Goal: Information Seeking & Learning: Learn about a topic

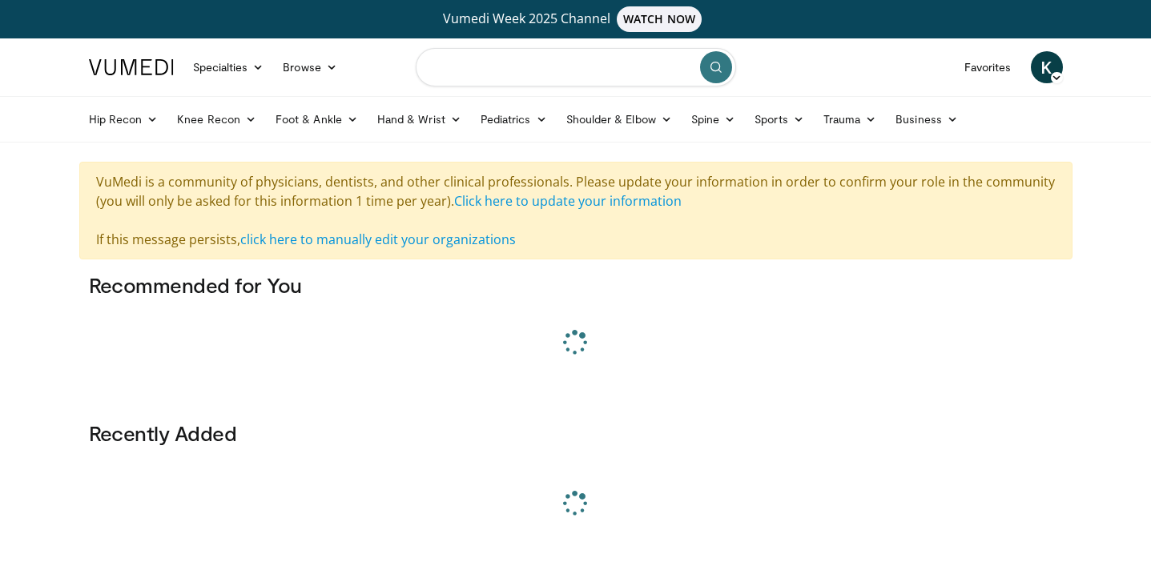
click at [521, 70] on input "Search topics, interventions" at bounding box center [576, 67] width 320 height 38
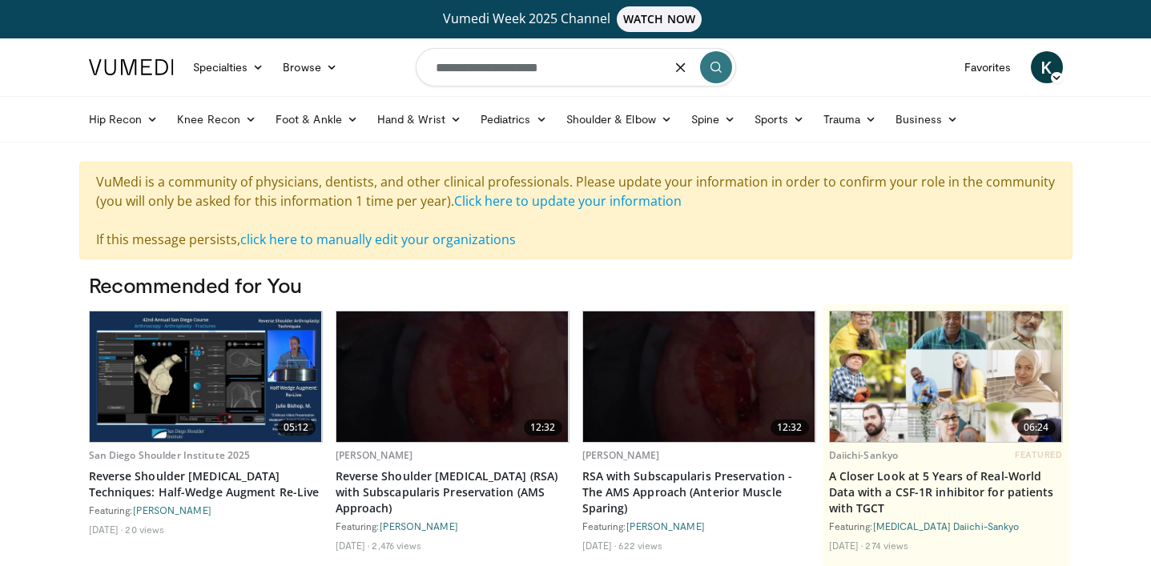
type input "**********"
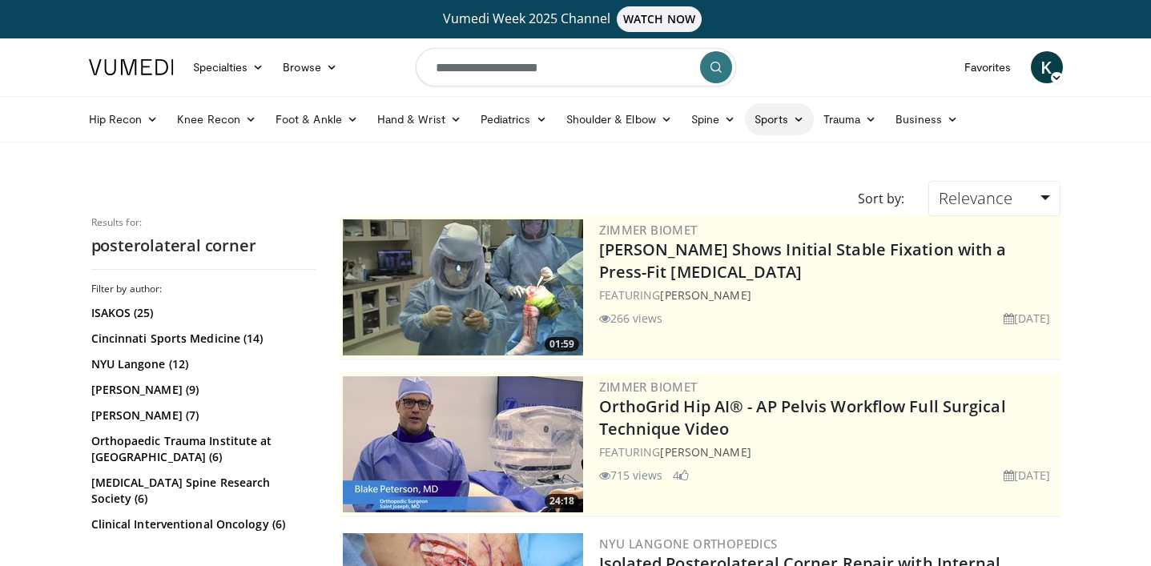
click at [768, 114] on link "Sports" at bounding box center [779, 119] width 69 height 32
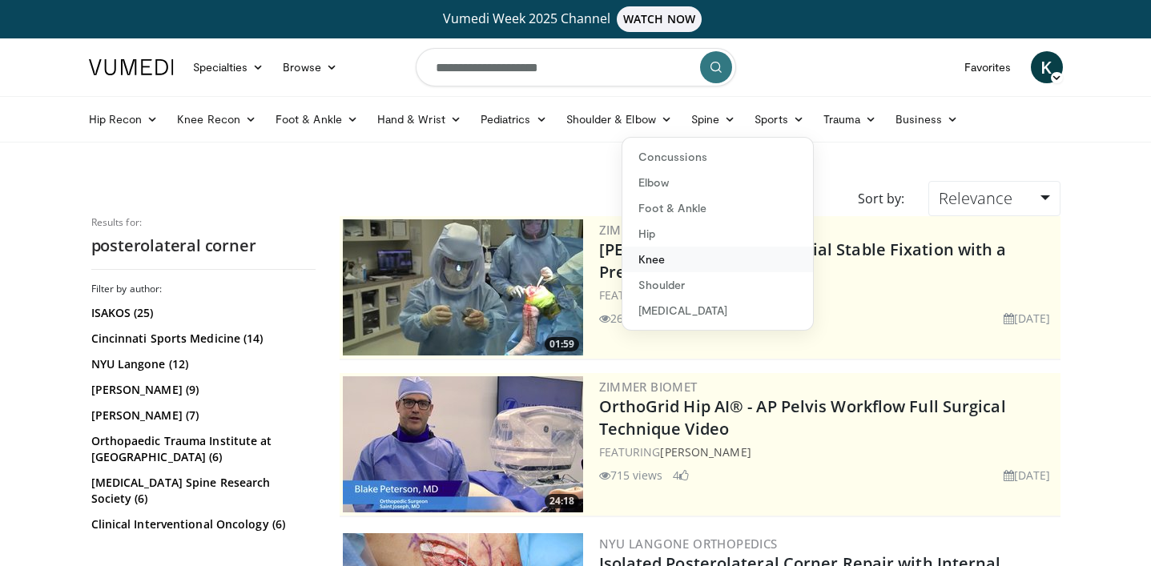
click at [678, 265] on link "Knee" at bounding box center [717, 260] width 191 height 26
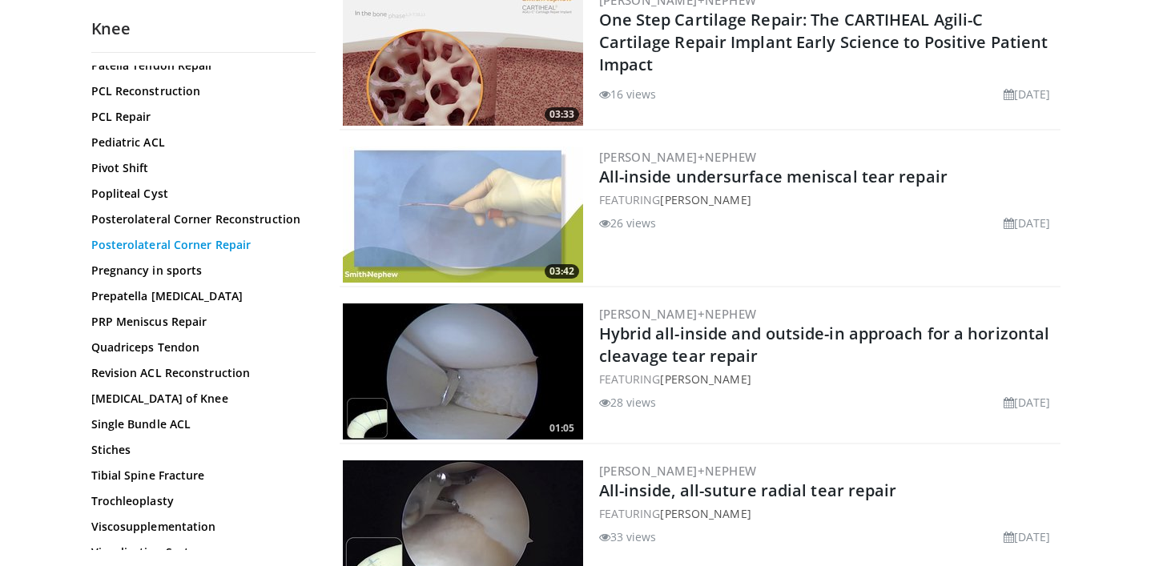
scroll to position [1681, 0]
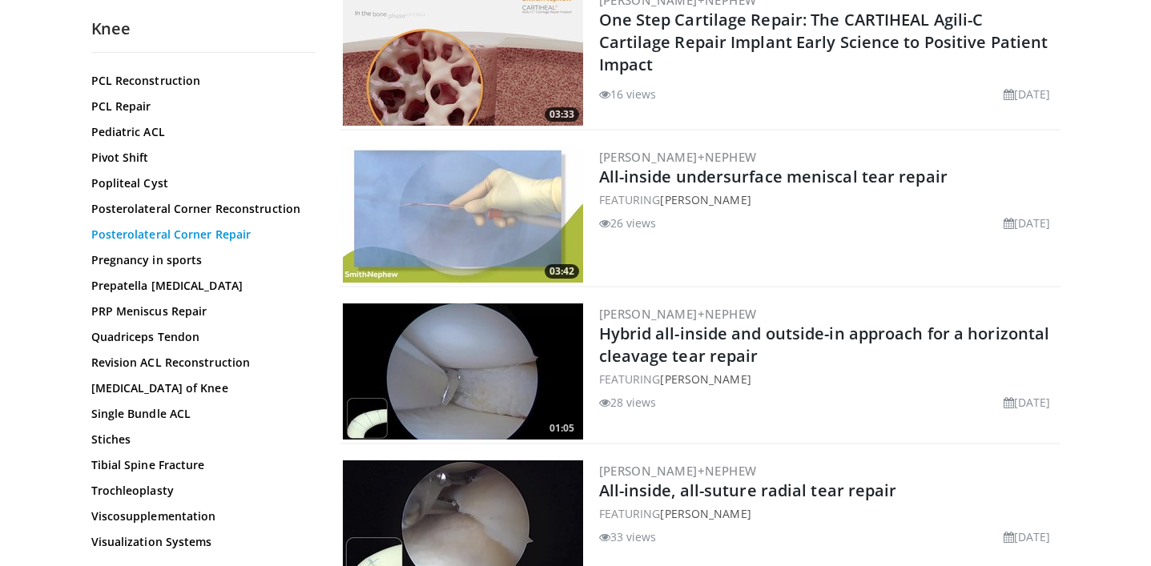
click at [149, 232] on link "Posterolateral Corner Repair" at bounding box center [199, 235] width 216 height 16
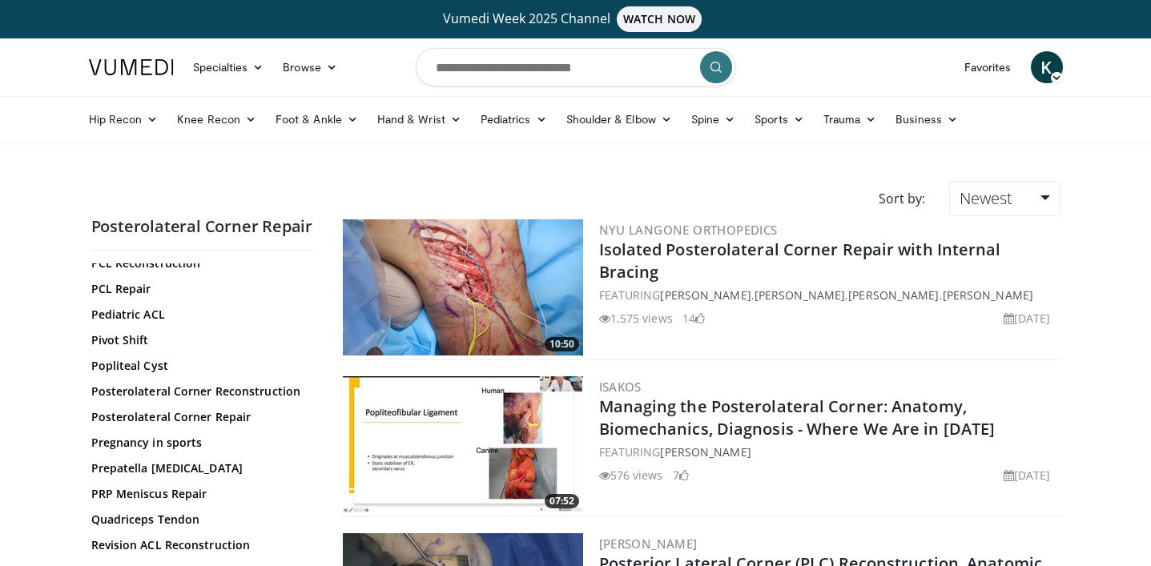
scroll to position [1683, 0]
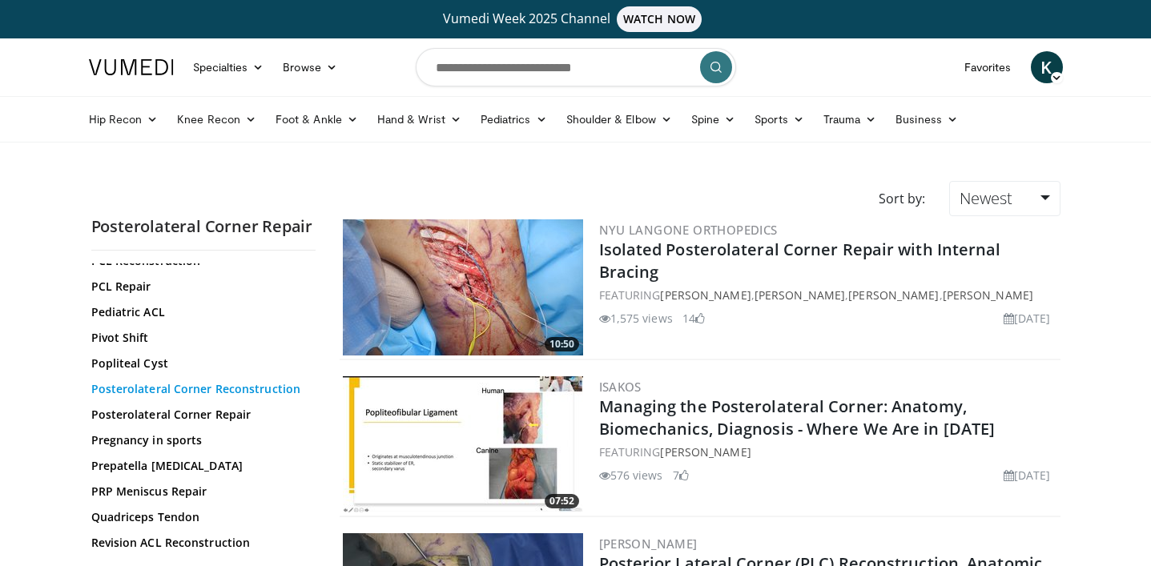
click at [162, 397] on link "Posterolateral Corner Reconstruction" at bounding box center [199, 389] width 216 height 16
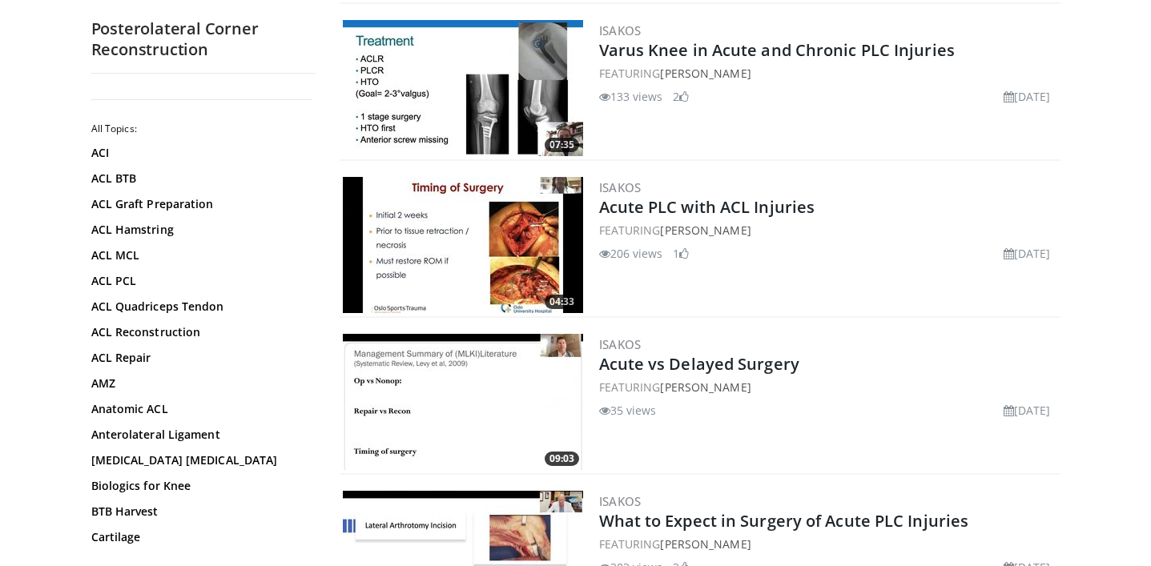
scroll to position [676, 0]
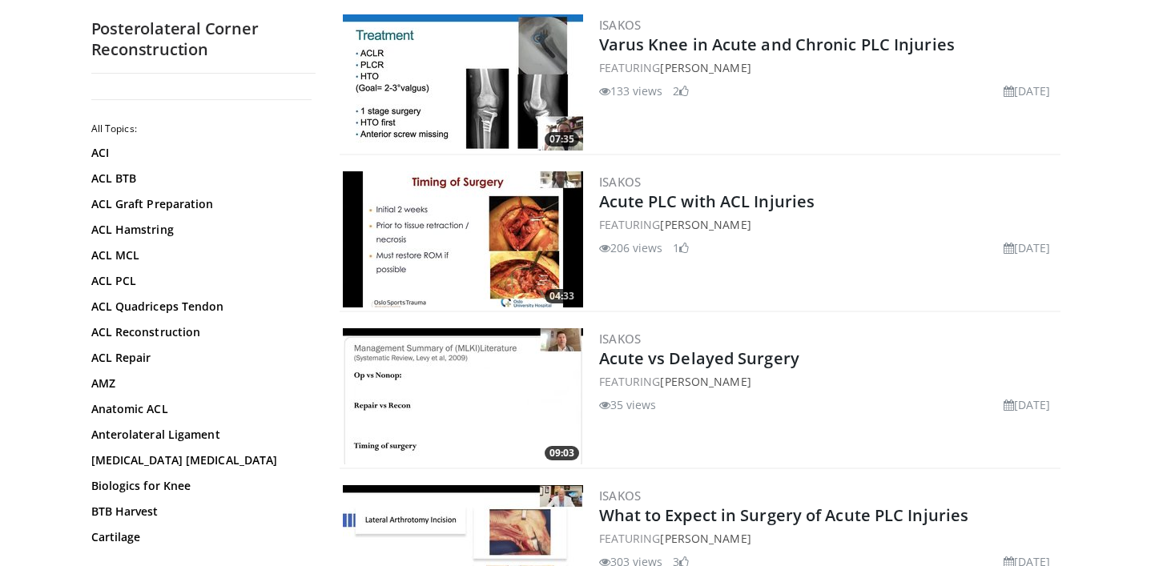
click at [482, 206] on img at bounding box center [463, 239] width 240 height 136
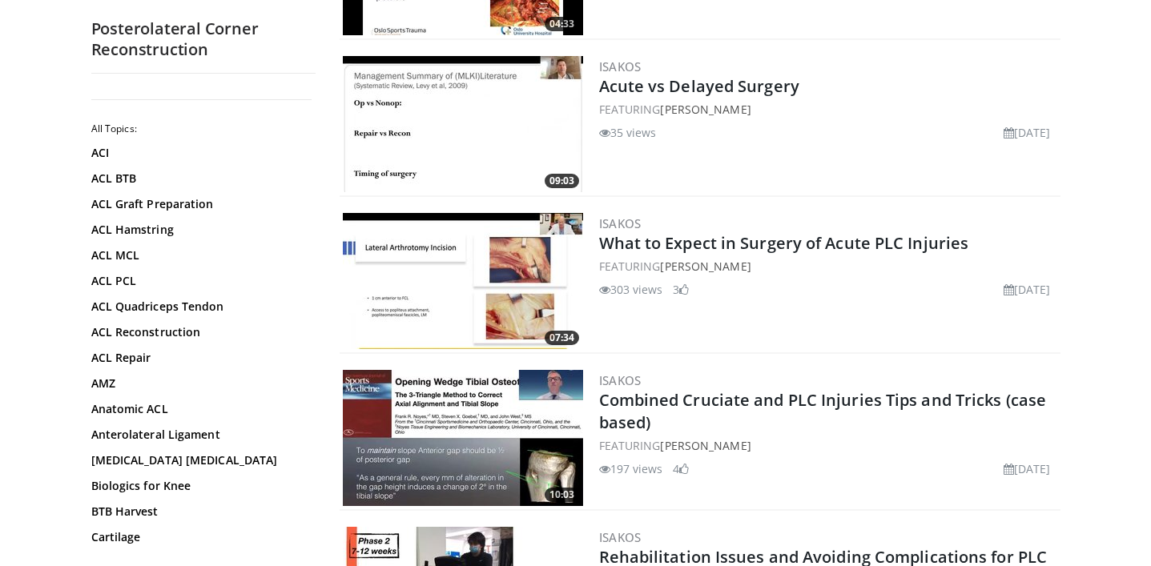
scroll to position [965, 0]
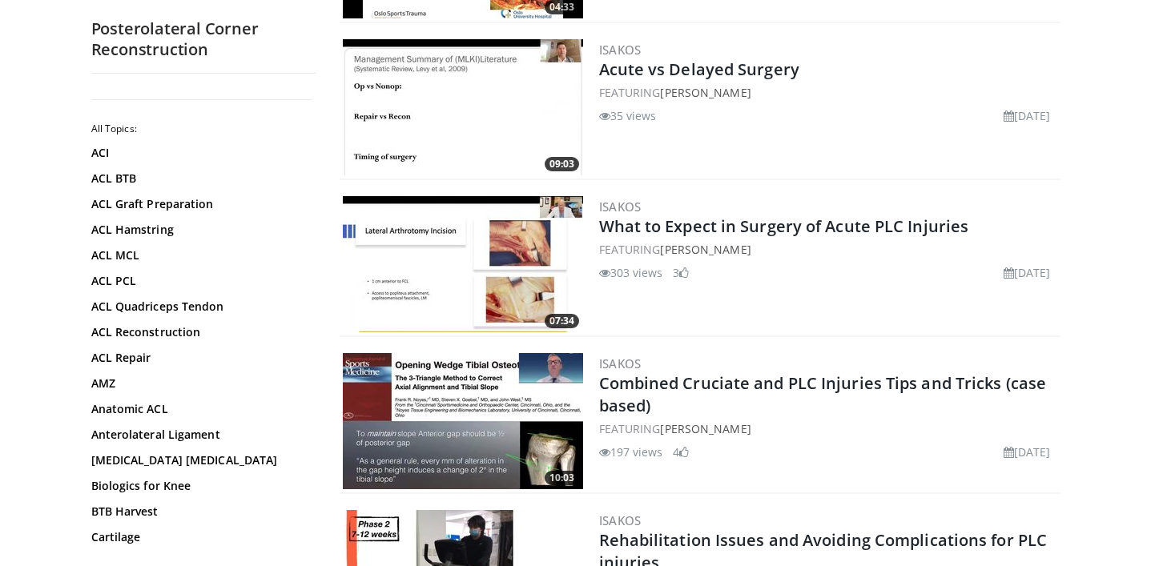
click at [472, 244] on img at bounding box center [463, 264] width 240 height 136
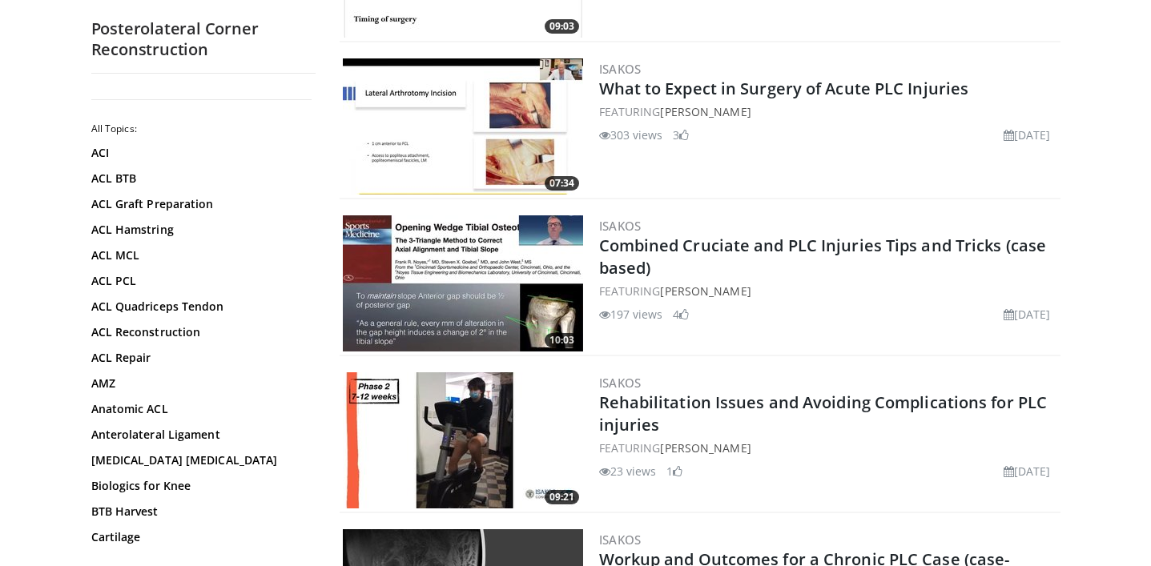
scroll to position [1103, 0]
click at [418, 313] on img at bounding box center [463, 283] width 240 height 136
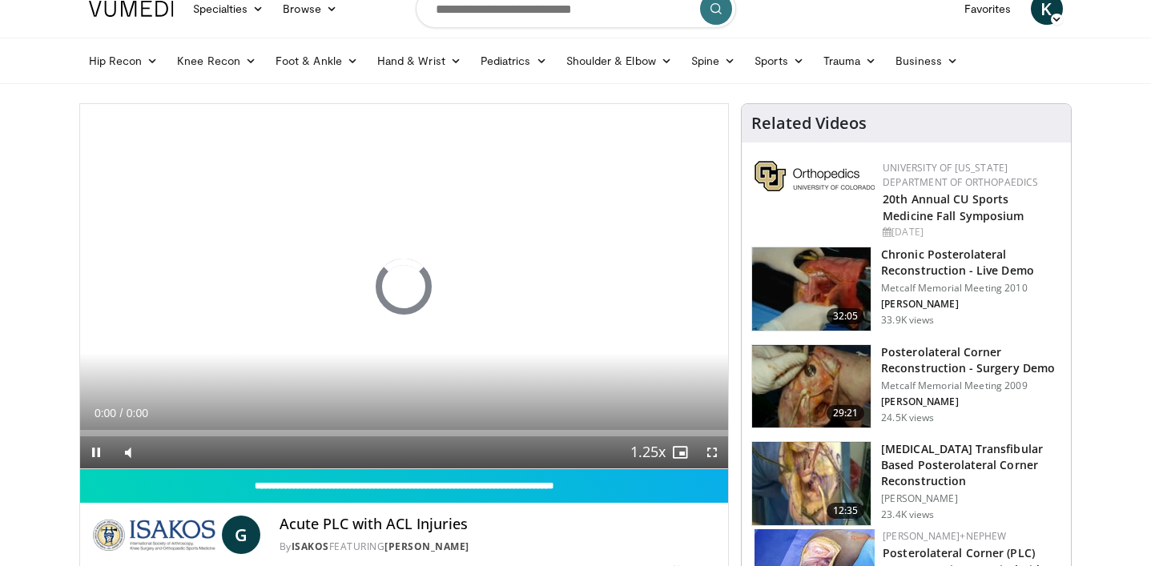
scroll to position [61, 0]
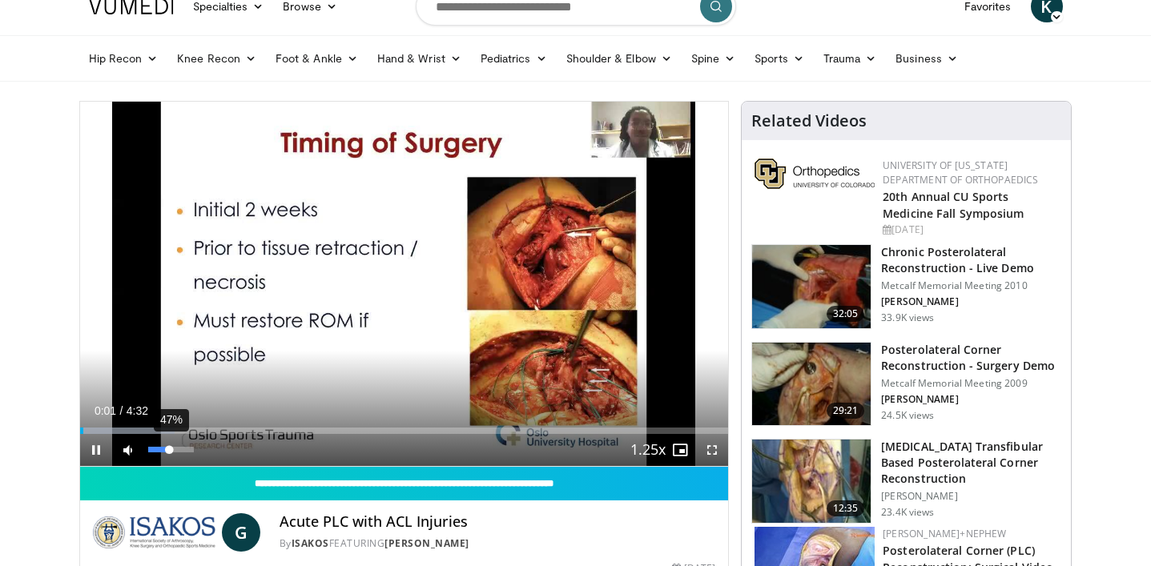
click at [169, 448] on div "47%" at bounding box center [171, 450] width 46 height 6
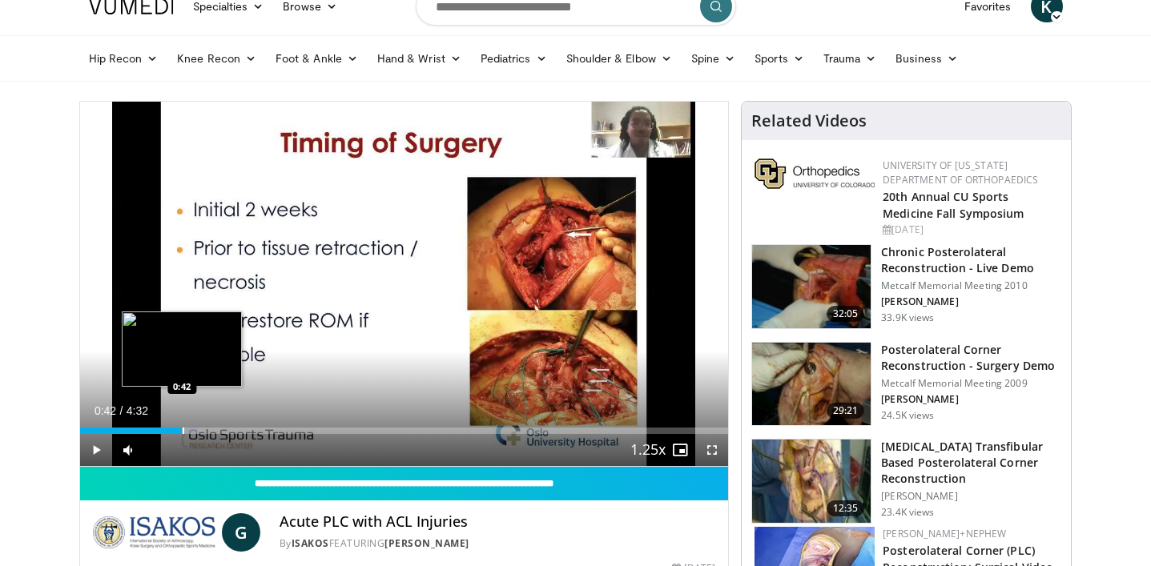
click at [183, 430] on div "Progress Bar" at bounding box center [184, 431] width 2 height 6
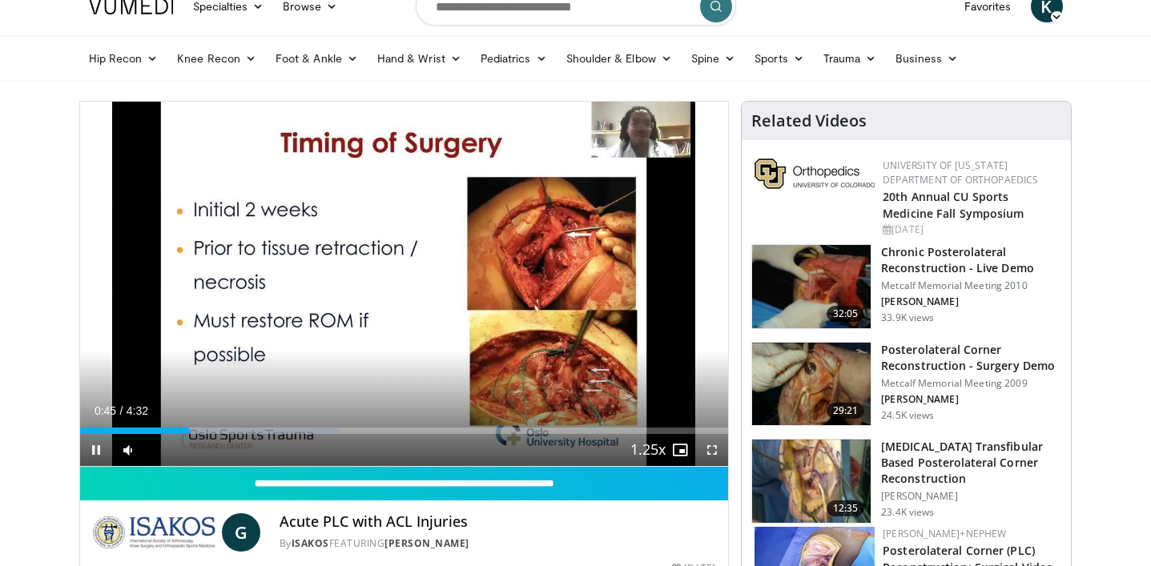
click at [266, 434] on div "Current Time 0:45 / Duration 4:32 Pause Skip Backward Skip Forward Mute 47% Loa…" at bounding box center [404, 450] width 649 height 32
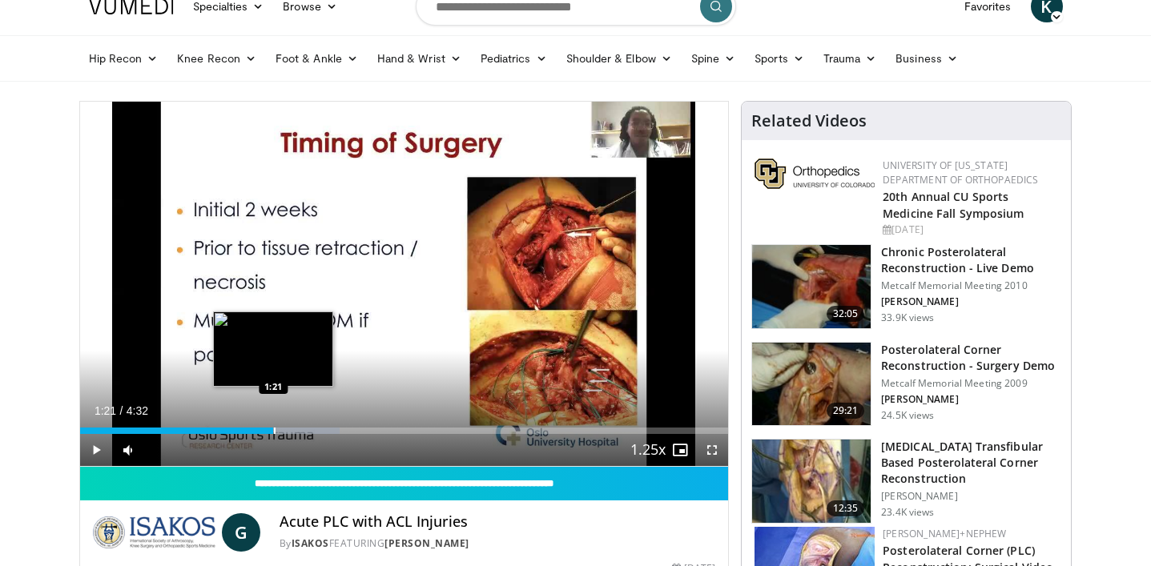
click at [274, 430] on div "Progress Bar" at bounding box center [275, 431] width 2 height 6
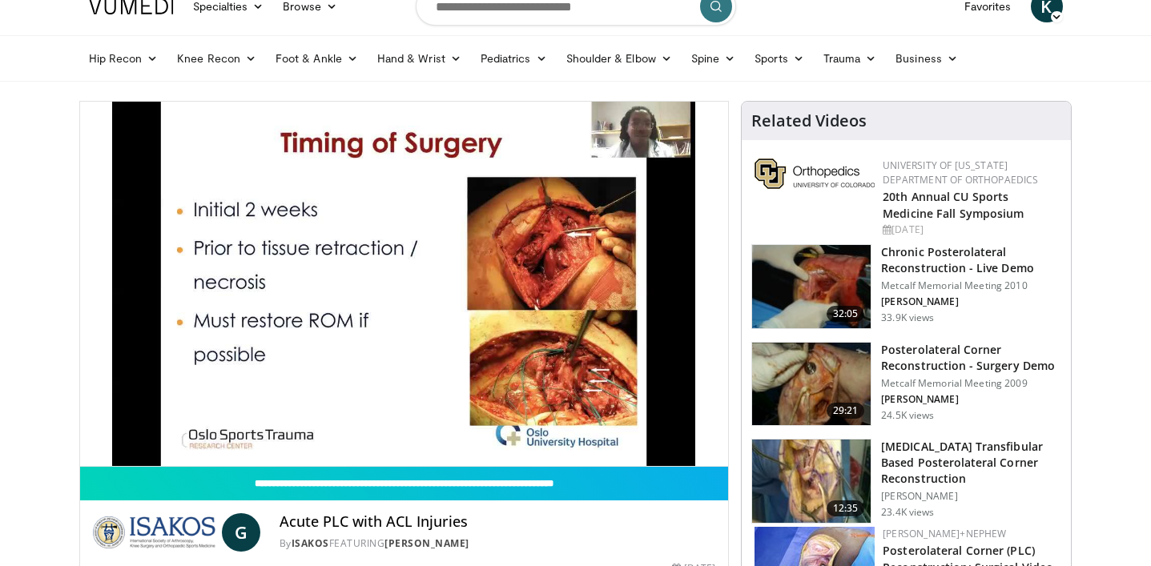
click at [348, 427] on div "10 seconds Tap to unmute" at bounding box center [404, 284] width 649 height 364
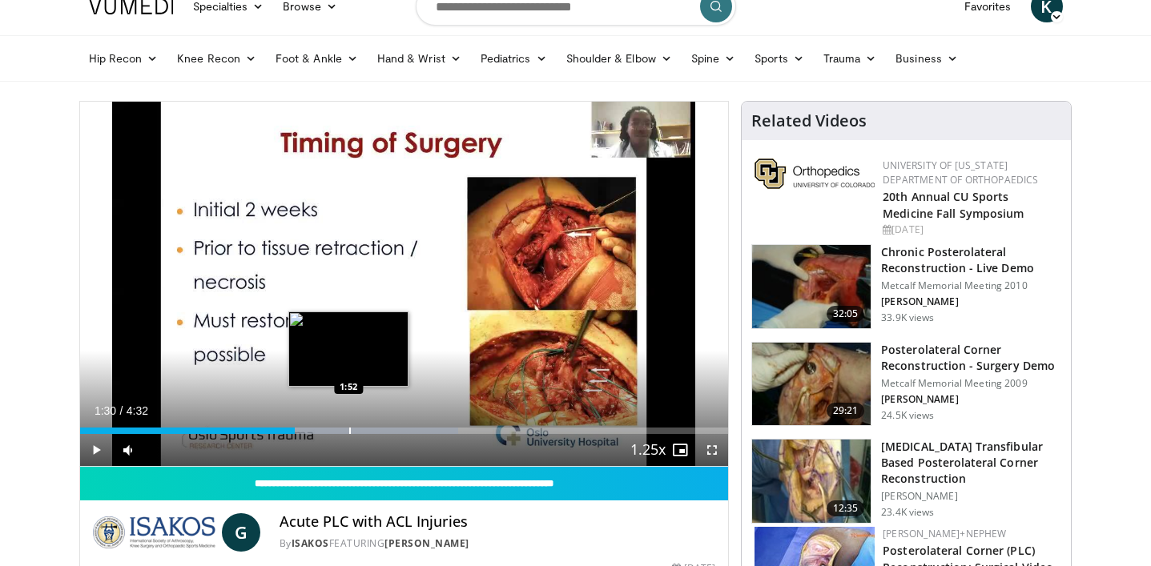
click at [349, 428] on div "Progress Bar" at bounding box center [350, 431] width 2 height 6
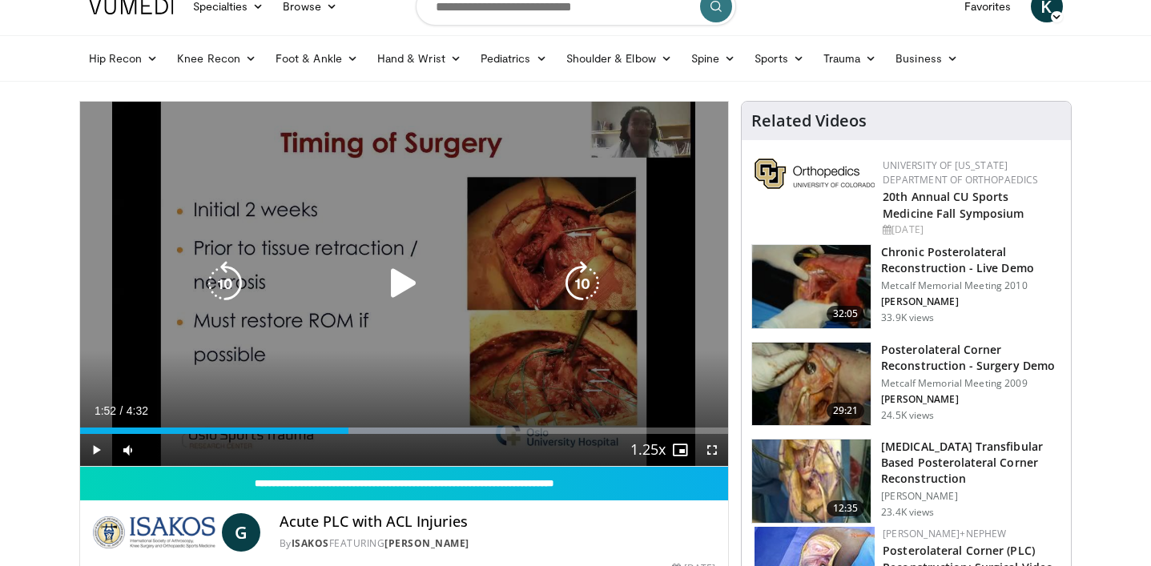
click at [401, 351] on div "10 seconds Tap to unmute" at bounding box center [404, 284] width 649 height 364
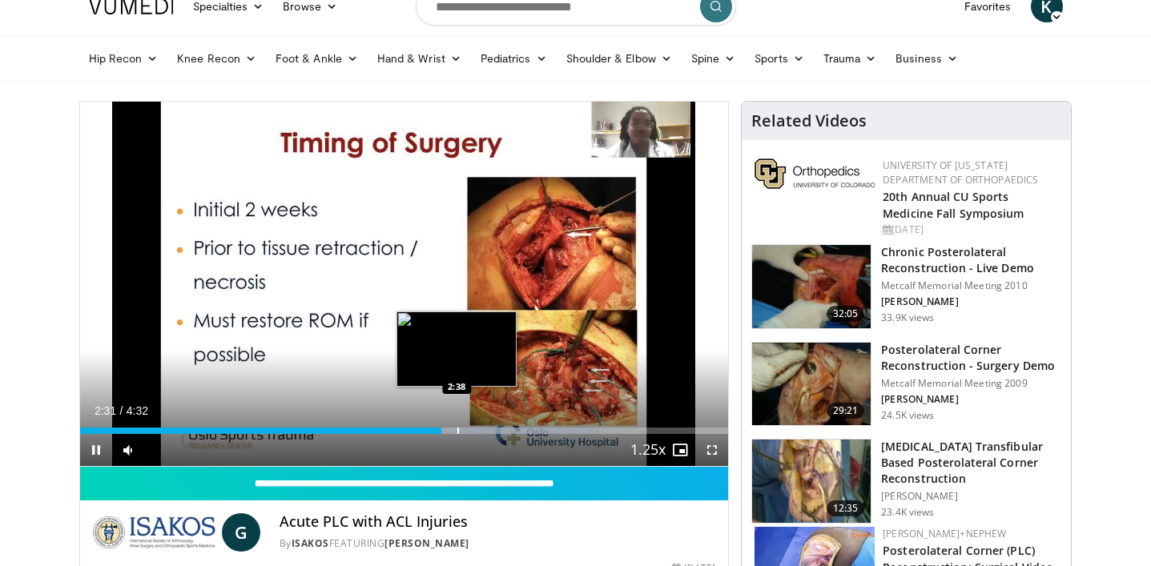
click at [457, 431] on div "Progress Bar" at bounding box center [458, 431] width 2 height 6
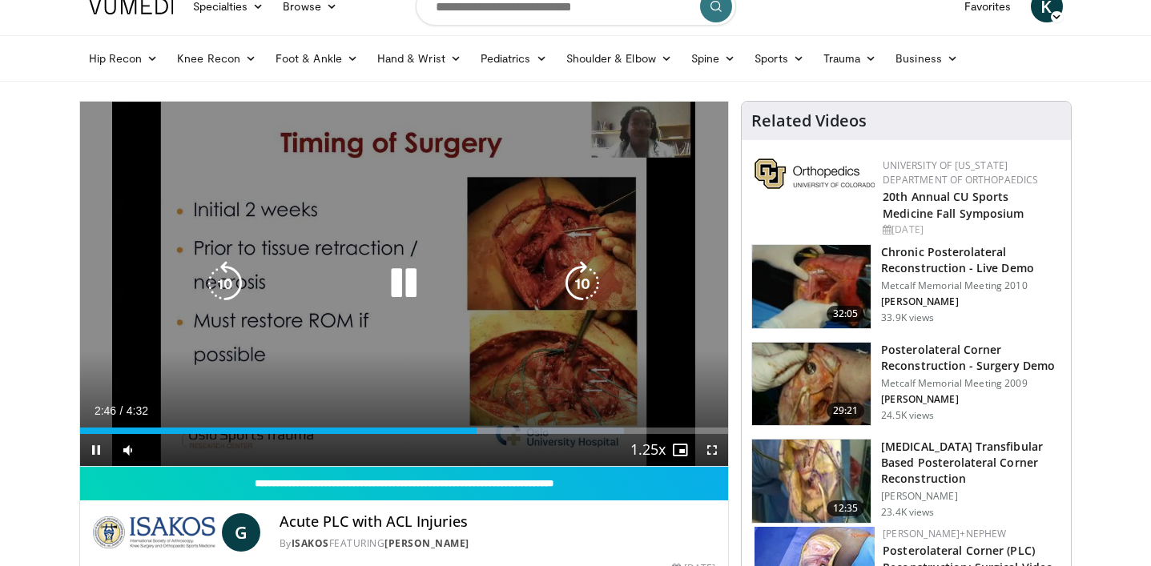
click at [464, 326] on div "10 seconds Tap to unmute" at bounding box center [404, 284] width 649 height 364
click at [411, 291] on icon "Video Player" at bounding box center [403, 283] width 45 height 45
click at [231, 205] on div "10 seconds Tap to unmute" at bounding box center [404, 284] width 649 height 364
click at [444, 246] on div "10 seconds Tap to unmute" at bounding box center [404, 284] width 649 height 364
click at [431, 287] on div "Video Player" at bounding box center [403, 283] width 389 height 32
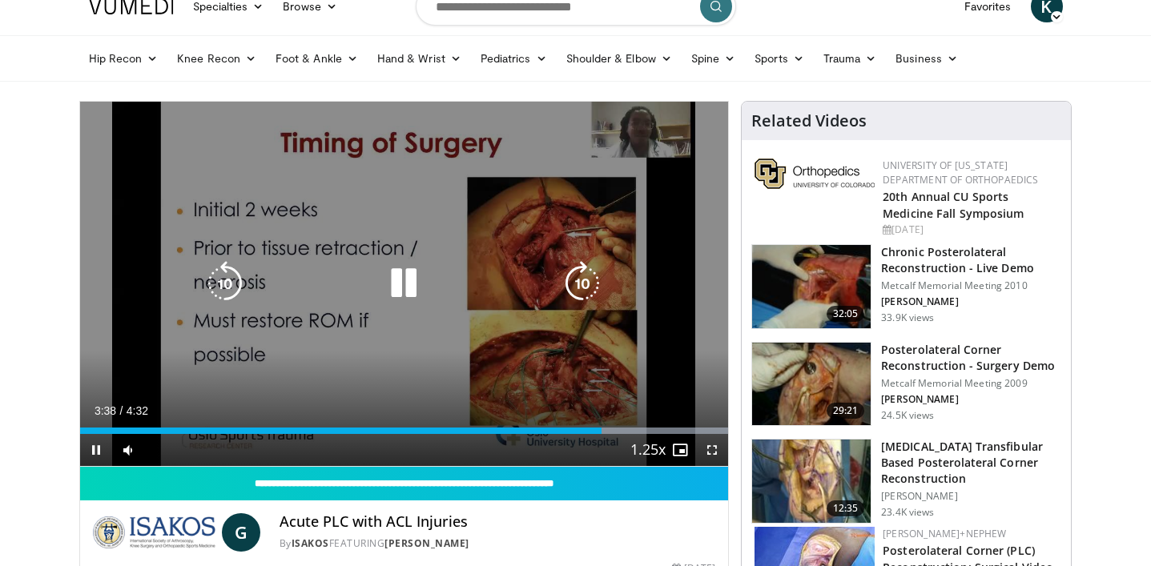
click at [402, 285] on icon "Video Player" at bounding box center [403, 283] width 45 height 45
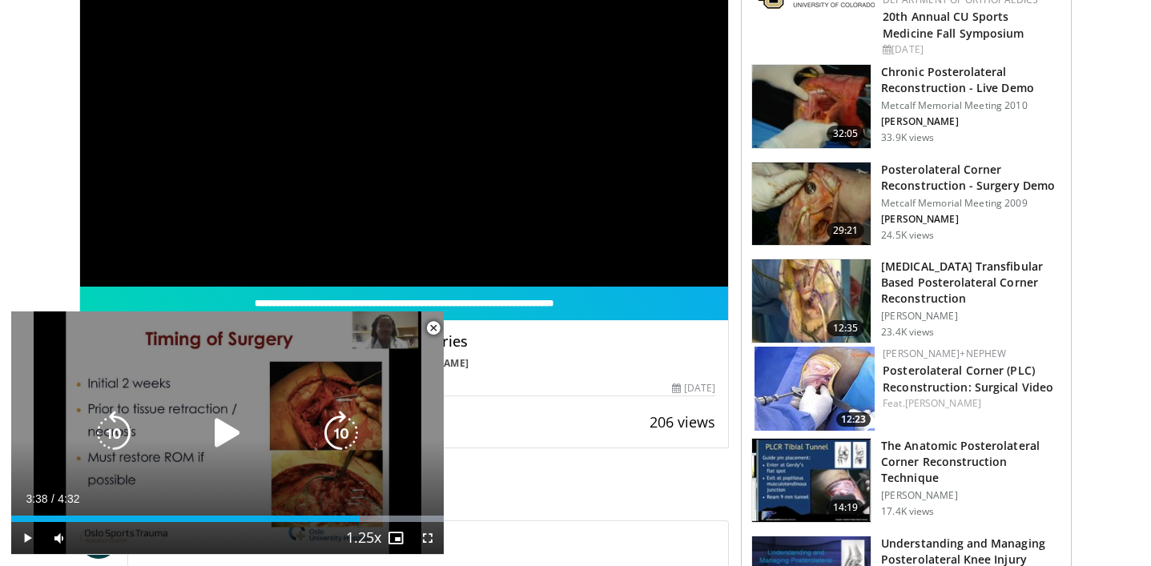
scroll to position [0, 0]
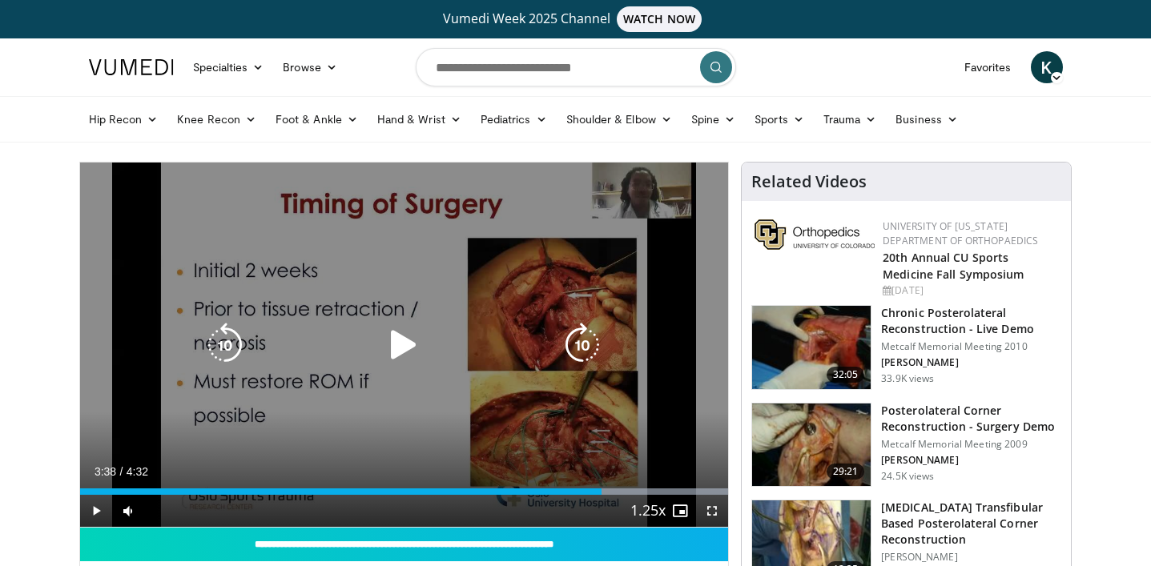
click at [388, 351] on icon "Video Player" at bounding box center [403, 345] width 45 height 45
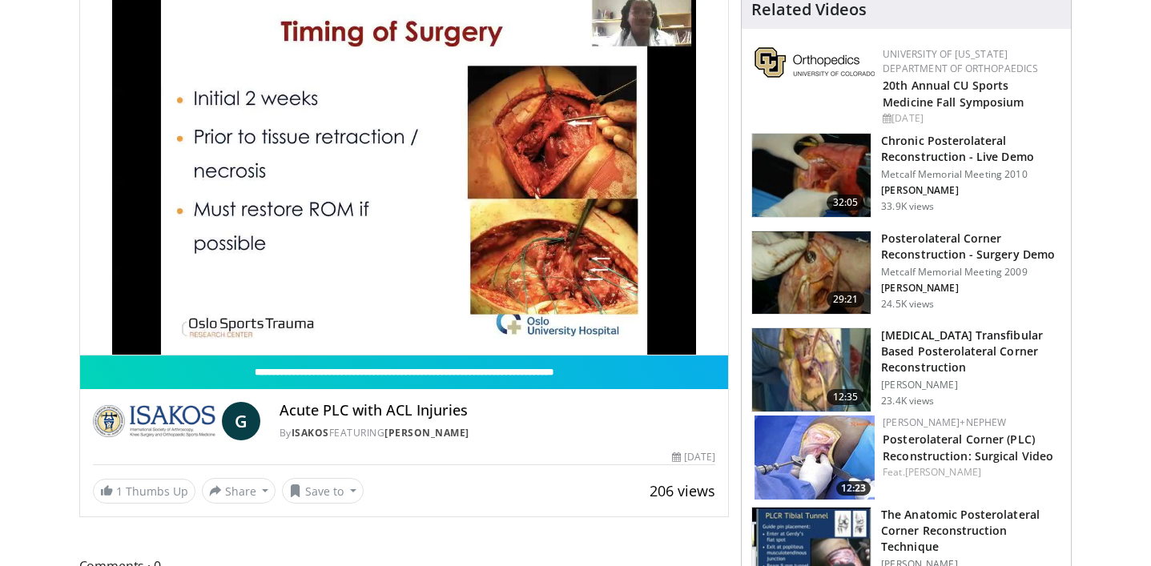
scroll to position [173, 0]
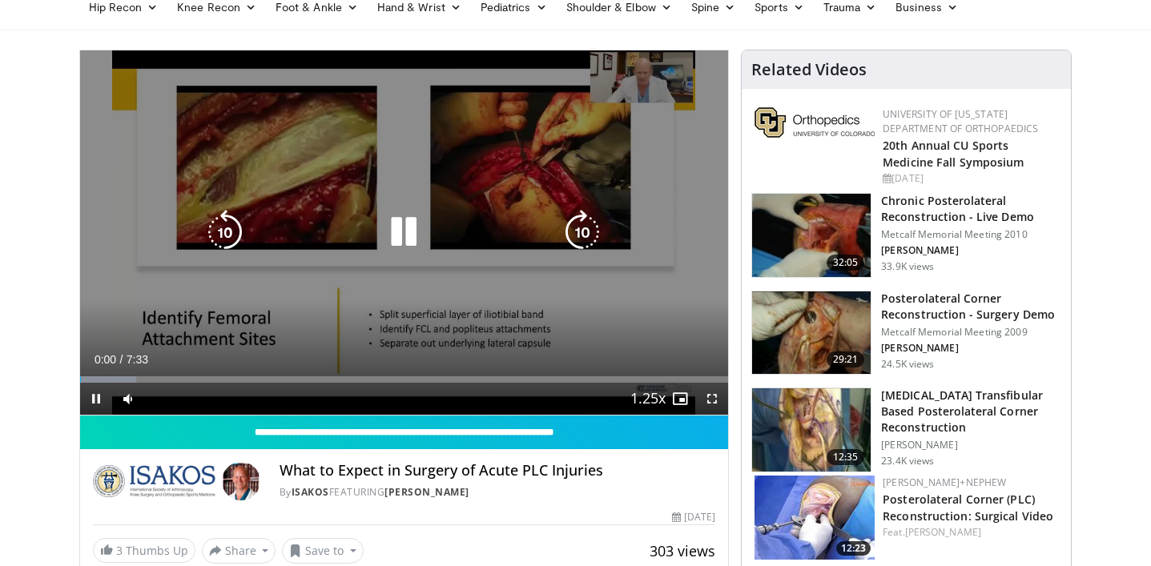
scroll to position [110, 0]
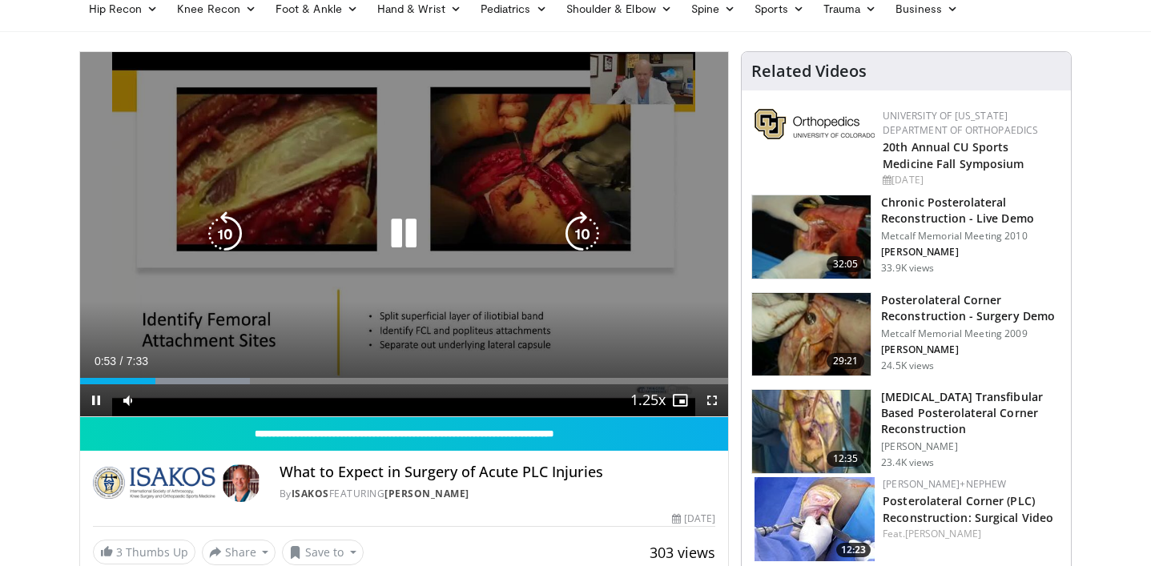
click at [436, 231] on div "Video Player" at bounding box center [403, 234] width 389 height 32
click at [408, 226] on icon "Video Player" at bounding box center [403, 233] width 45 height 45
click at [408, 233] on icon "Video Player" at bounding box center [403, 233] width 45 height 45
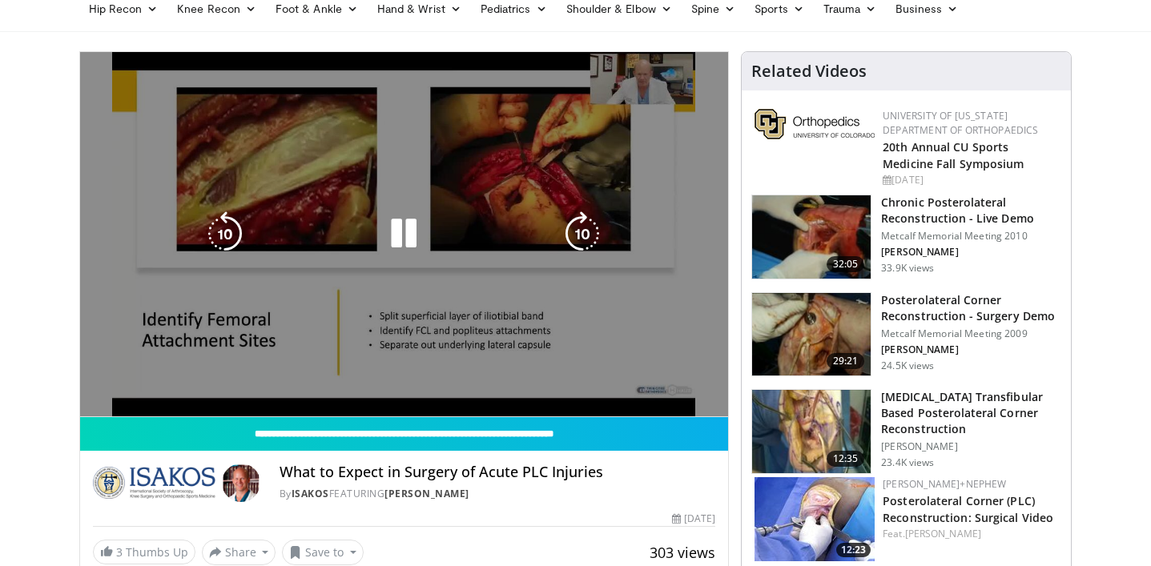
drag, startPoint x: 107, startPoint y: 248, endPoint x: 155, endPoint y: 248, distance: 47.2
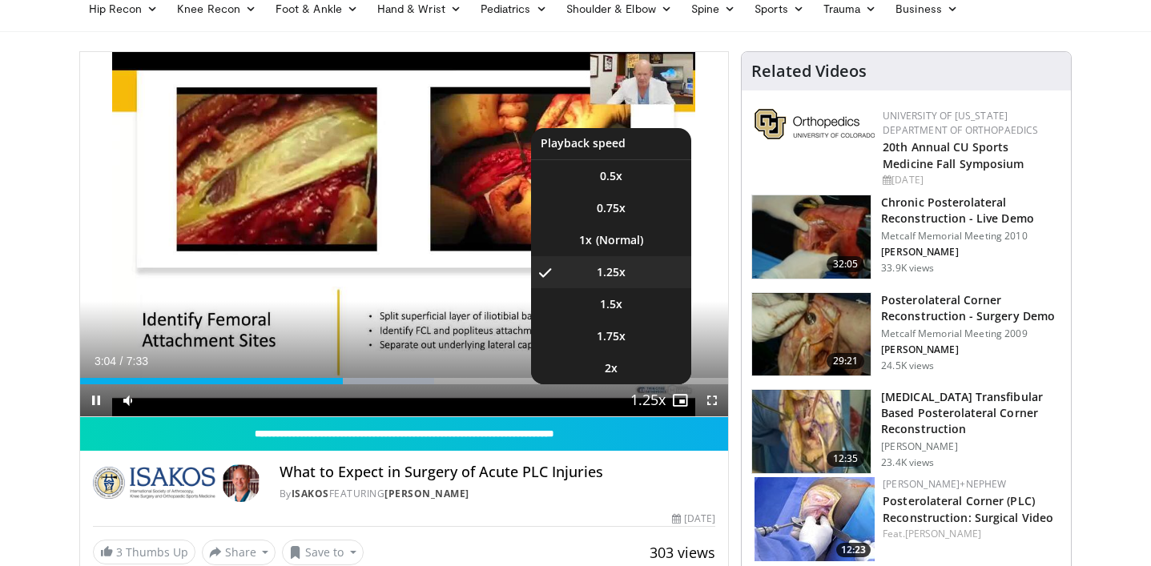
click at [648, 405] on span "Video Player" at bounding box center [648, 401] width 22 height 32
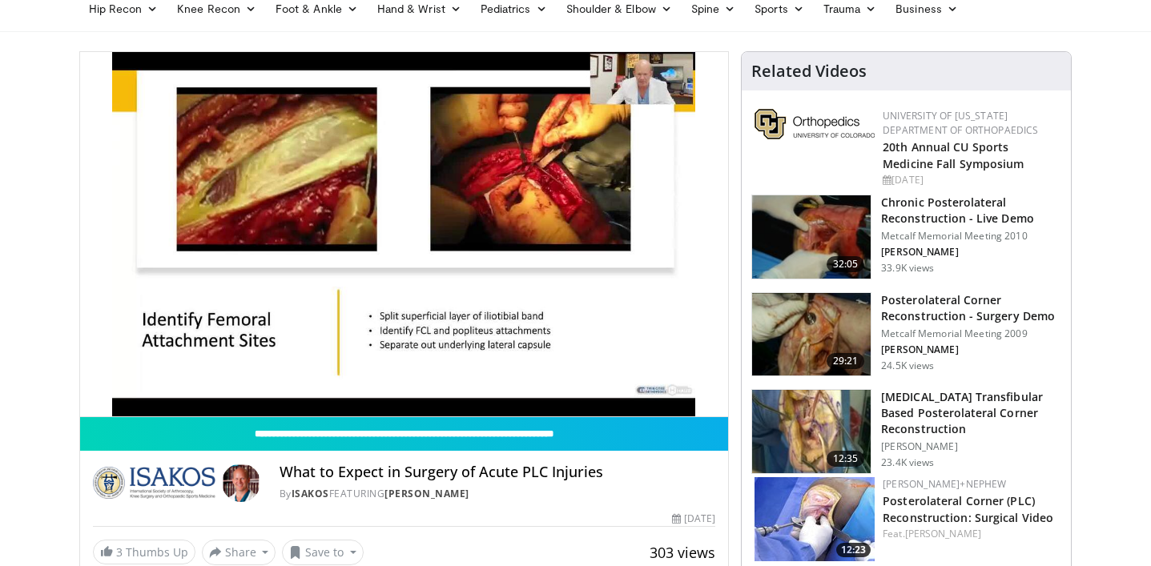
click at [648, 405] on div "10 seconds Tap to unmute" at bounding box center [404, 234] width 649 height 364
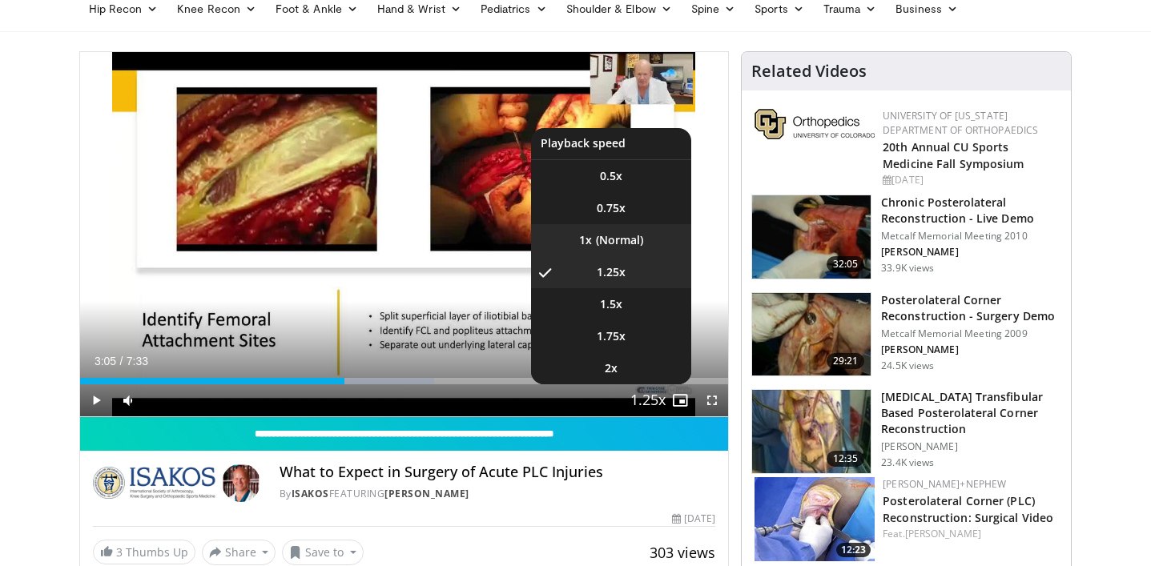
click at [624, 239] on li "1x" at bounding box center [611, 240] width 160 height 32
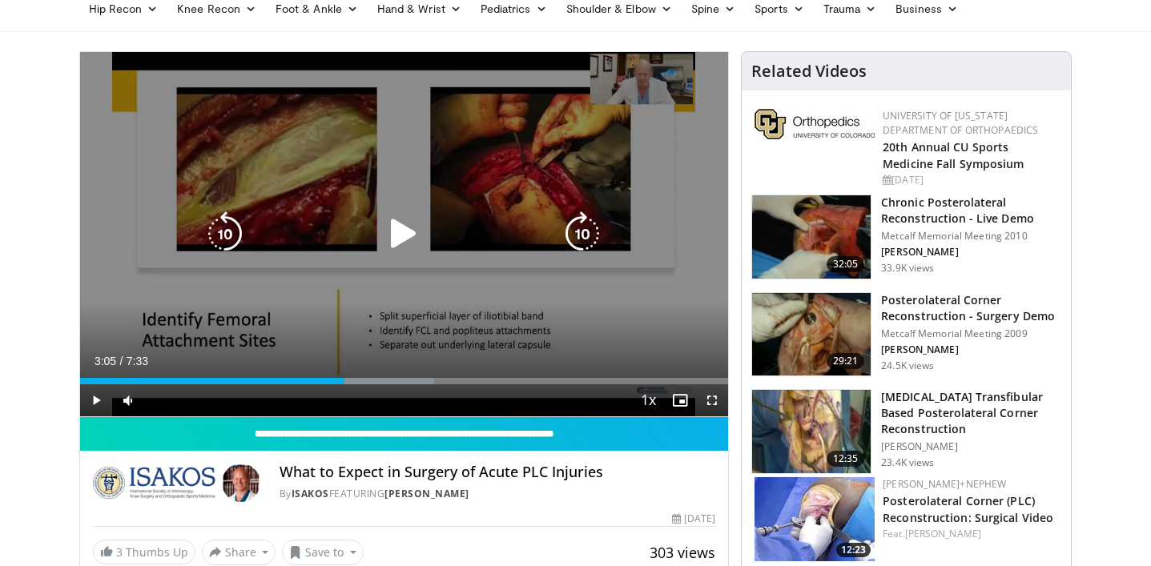
click at [410, 228] on icon "Video Player" at bounding box center [403, 233] width 45 height 45
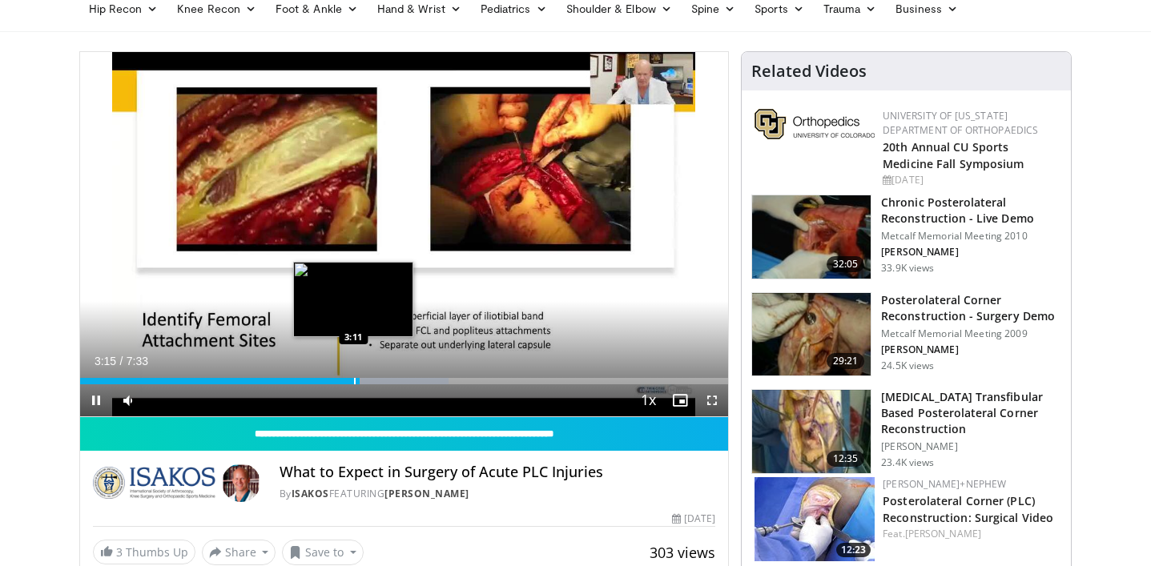
click at [354, 380] on div "Progress Bar" at bounding box center [355, 381] width 2 height 6
click at [344, 383] on div "Progress Bar" at bounding box center [345, 381] width 2 height 6
click at [328, 380] on div "Progress Bar" at bounding box center [329, 381] width 2 height 6
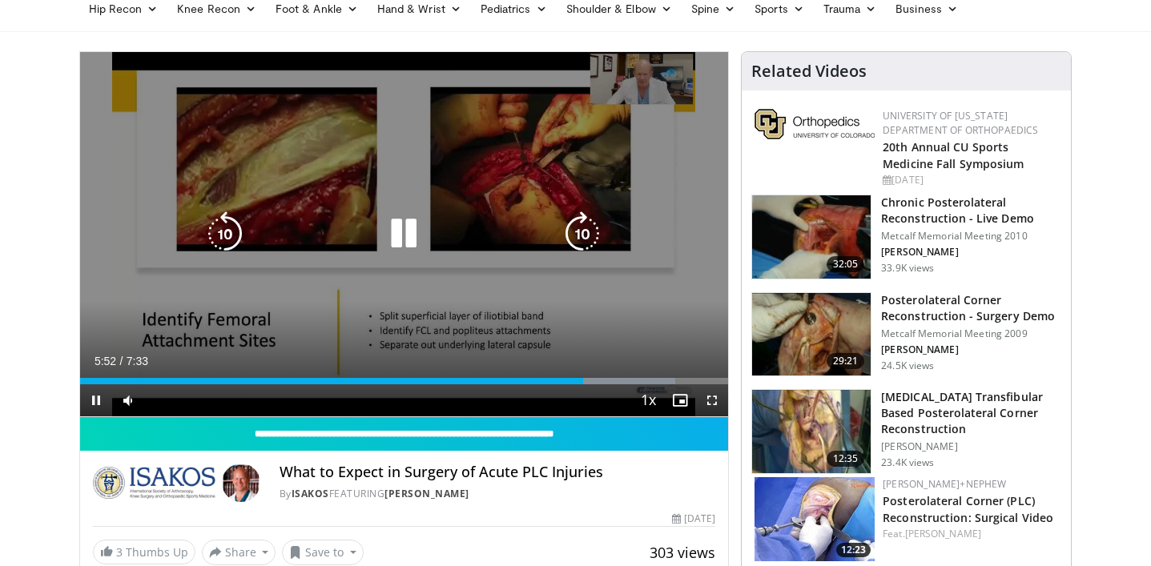
click at [264, 265] on div "10 seconds Tap to unmute" at bounding box center [404, 234] width 649 height 364
click at [402, 240] on icon "Video Player" at bounding box center [403, 233] width 45 height 45
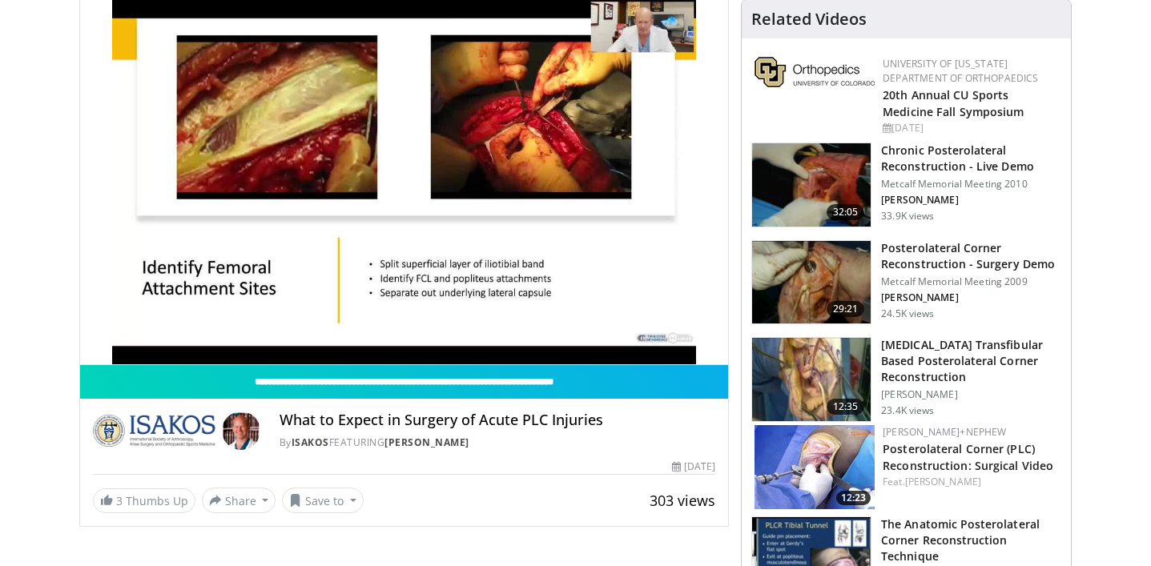
scroll to position [159, 0]
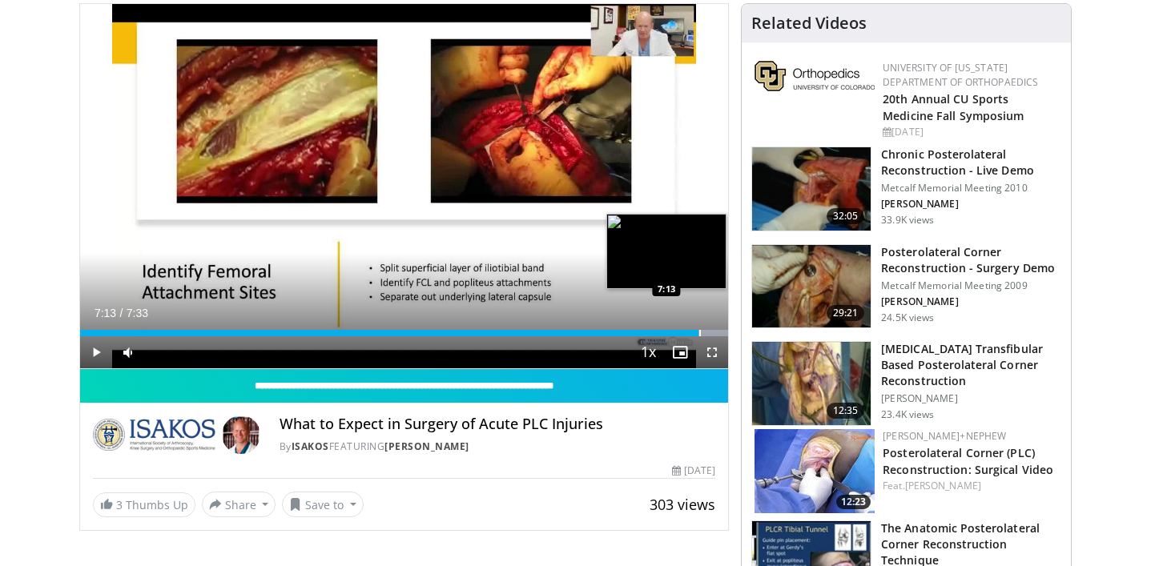
click at [699, 333] on div "Progress Bar" at bounding box center [700, 333] width 2 height 6
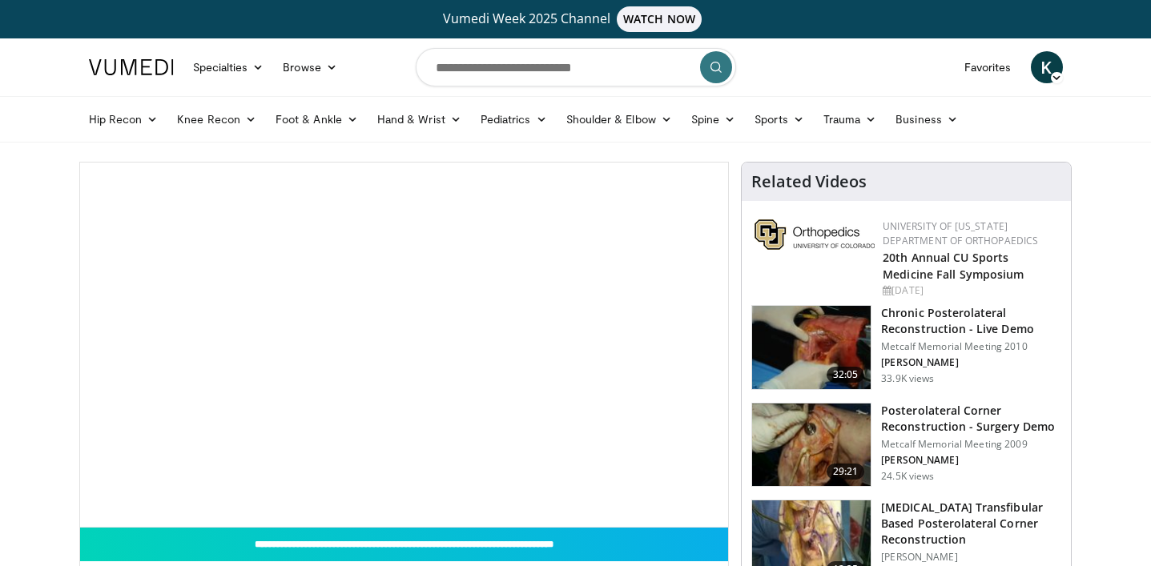
click at [417, 313] on div "**********" at bounding box center [404, 434] width 650 height 545
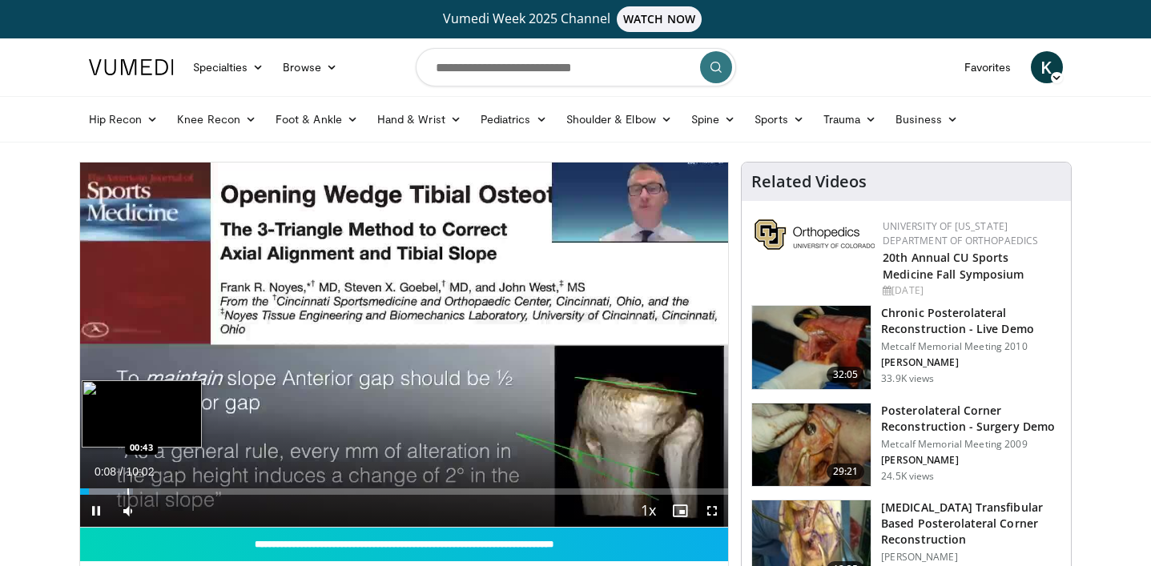
click at [127, 488] on div "Progress Bar" at bounding box center [128, 491] width 2 height 6
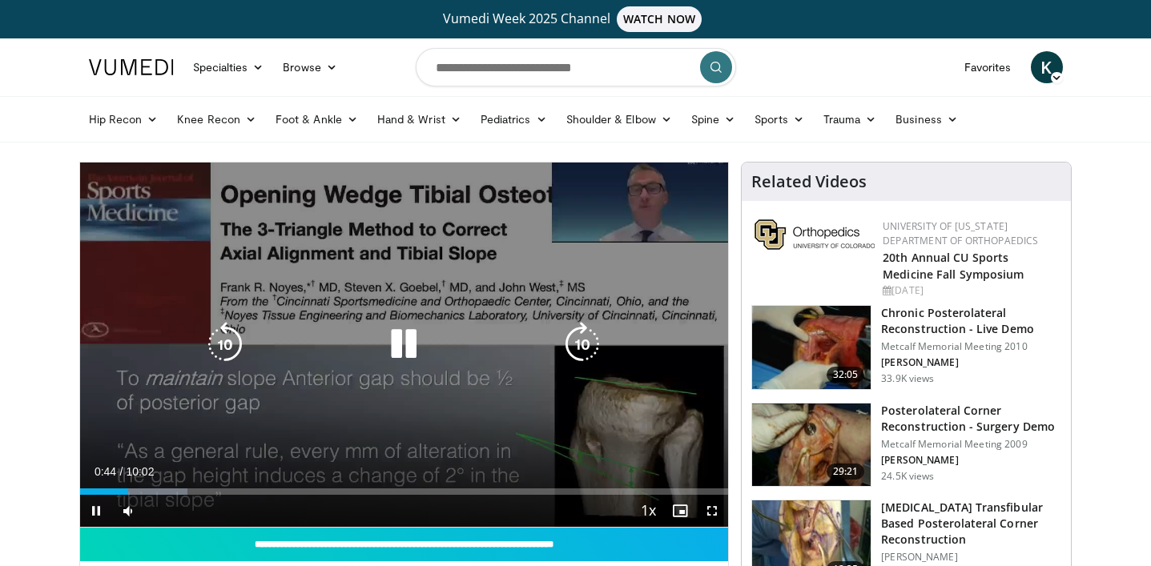
click at [235, 414] on div "10 seconds Tap to unmute" at bounding box center [404, 345] width 649 height 364
click at [404, 339] on icon "Video Player" at bounding box center [403, 344] width 45 height 45
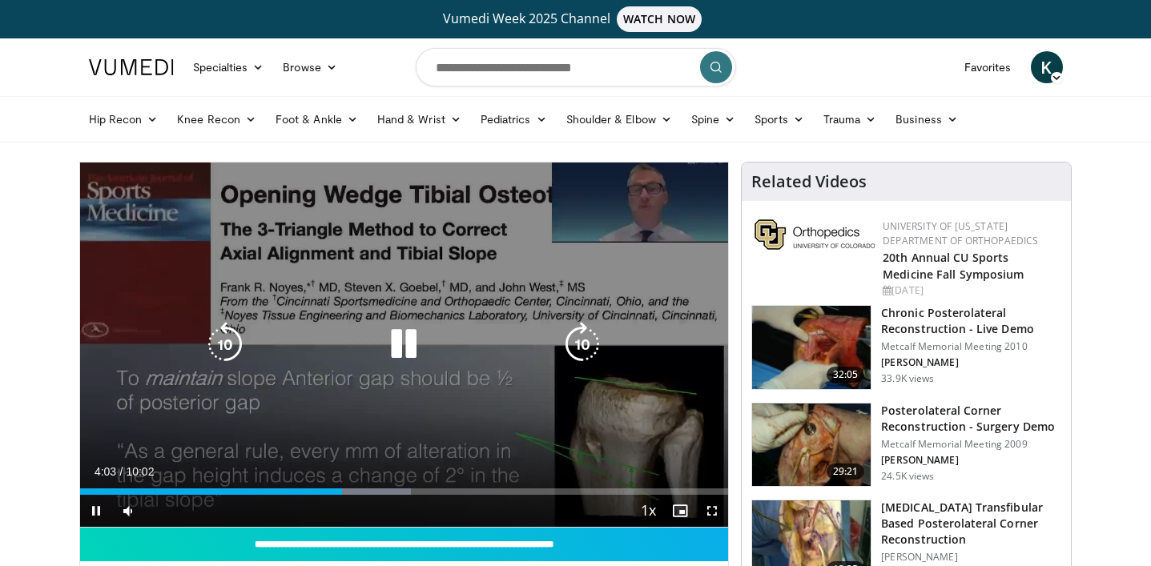
click at [407, 331] on icon "Video Player" at bounding box center [403, 344] width 45 height 45
click at [405, 342] on icon "Video Player" at bounding box center [403, 344] width 45 height 45
click at [387, 353] on icon "Video Player" at bounding box center [403, 344] width 45 height 45
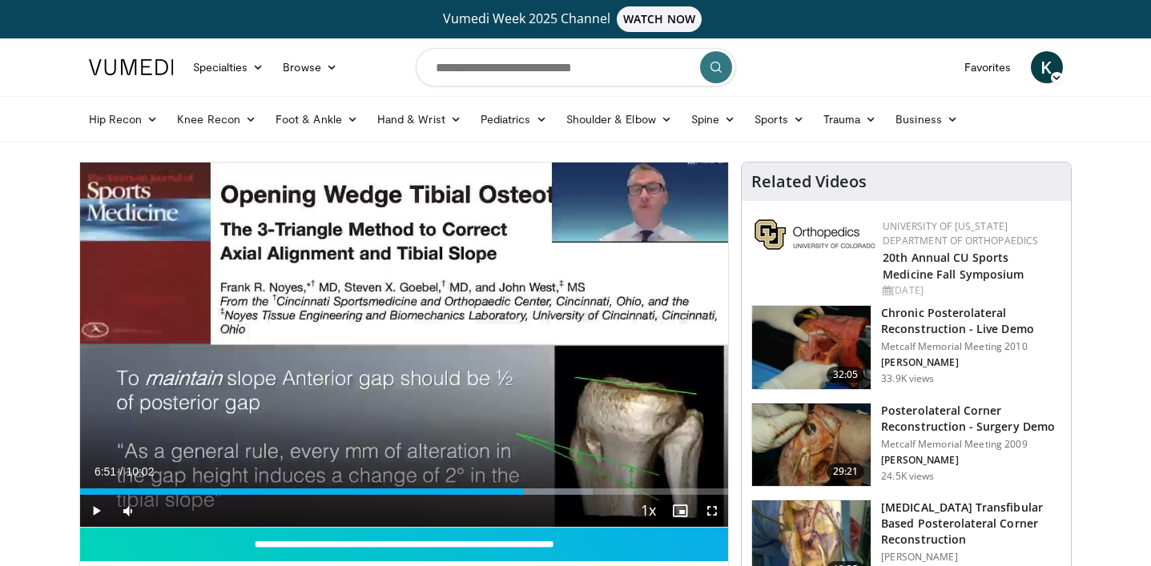
click at [387, 353] on div "10 seconds Tap to unmute" at bounding box center [404, 345] width 649 height 364
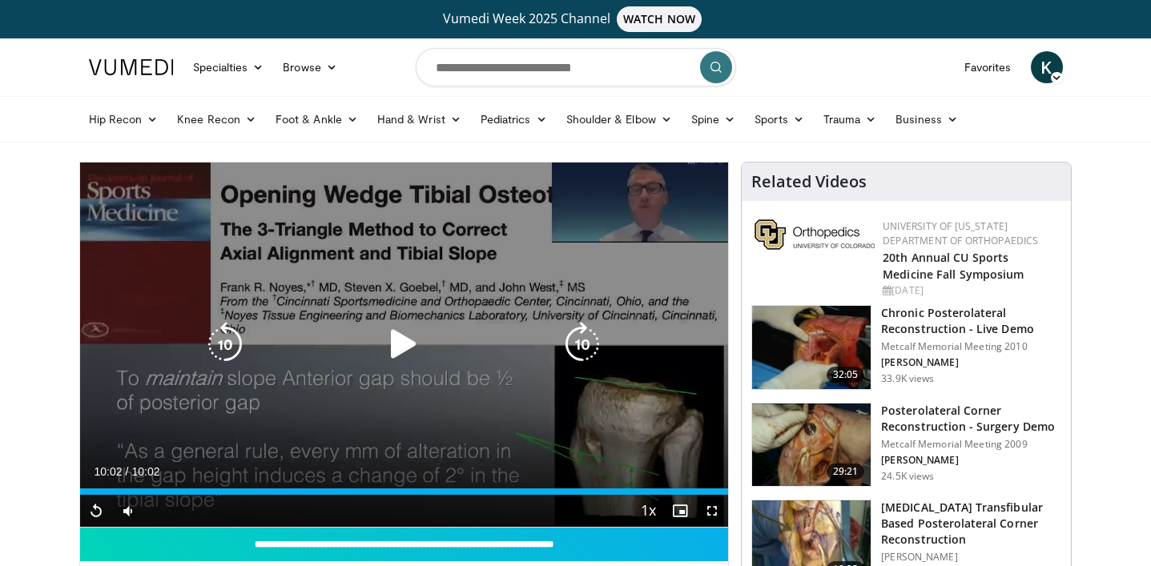
click at [416, 355] on icon "Video Player" at bounding box center [403, 344] width 45 height 45
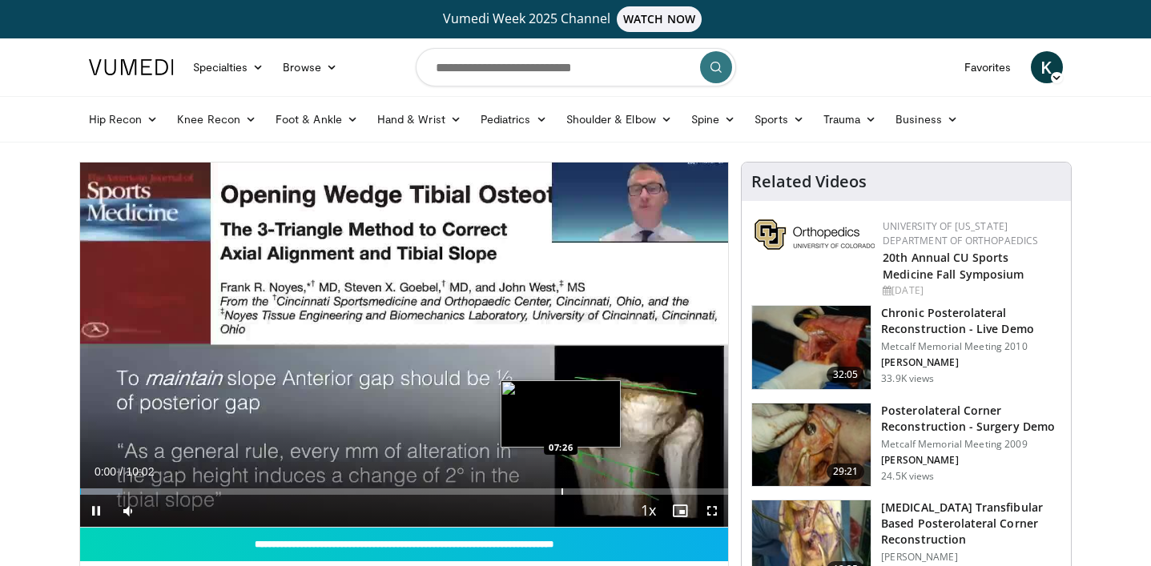
click at [560, 491] on div "Loaded : 6.58% 00:00 07:26" at bounding box center [404, 491] width 649 height 6
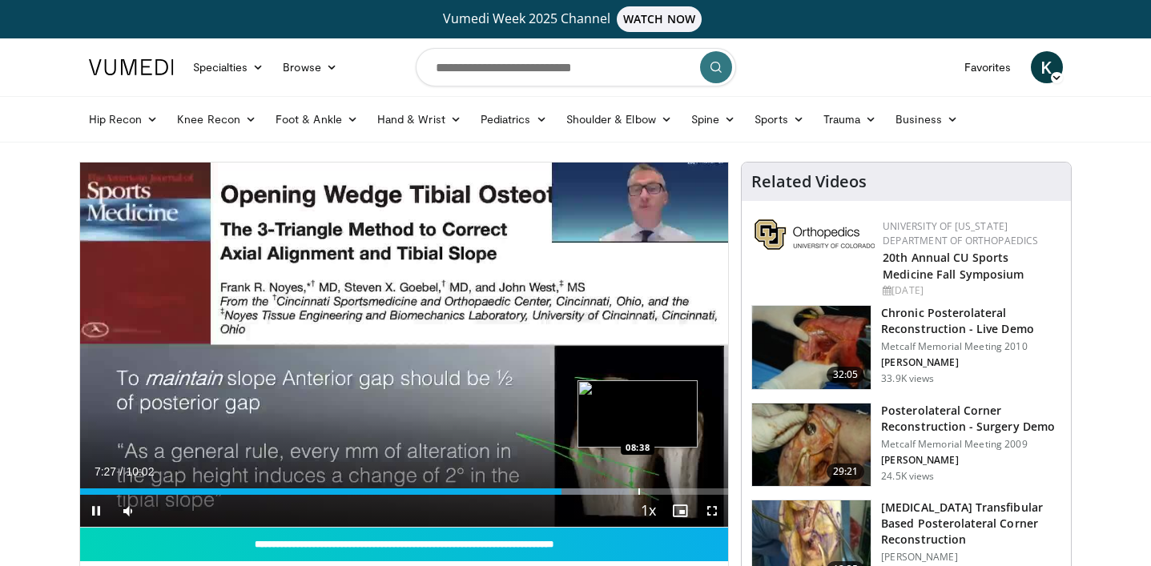
click at [638, 490] on div "Progress Bar" at bounding box center [639, 491] width 2 height 6
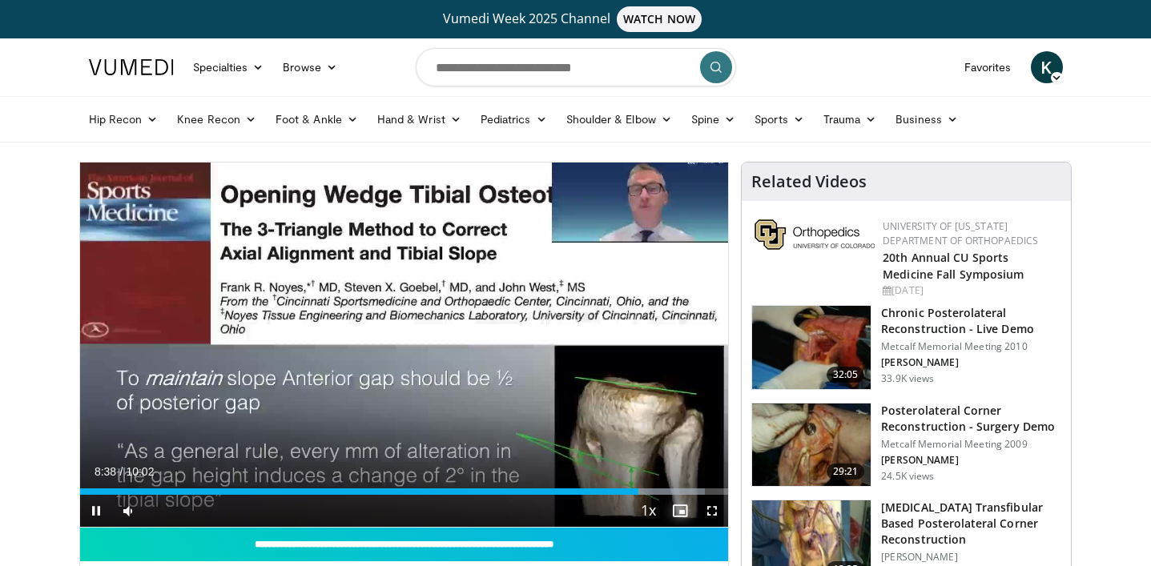
click at [676, 495] on span "Video Player" at bounding box center [680, 511] width 32 height 32
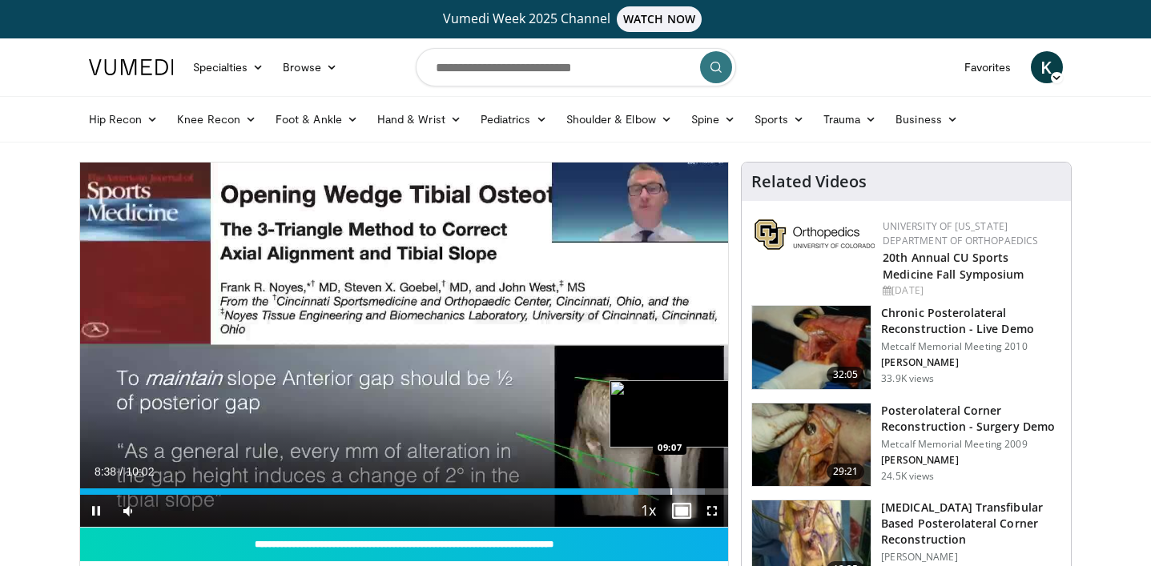
click at [674, 490] on div "Loaded : 96.34% 08:38 09:07" at bounding box center [404, 491] width 649 height 6
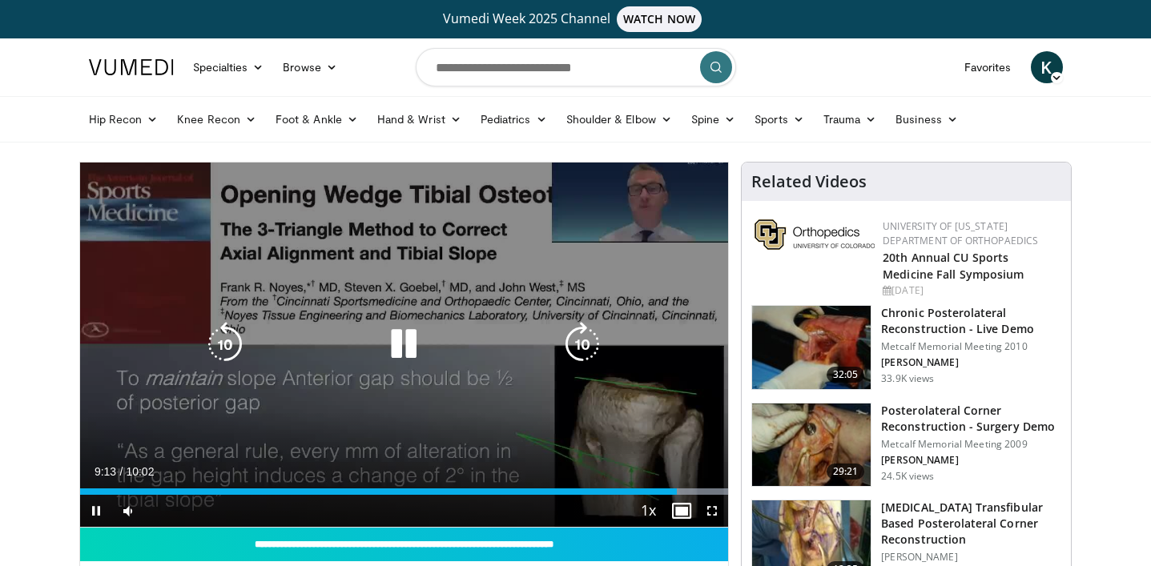
click at [430, 369] on div "10 seconds Tap to unmute" at bounding box center [404, 345] width 649 height 364
click at [469, 396] on div "10 seconds Tap to unmute" at bounding box center [404, 345] width 649 height 364
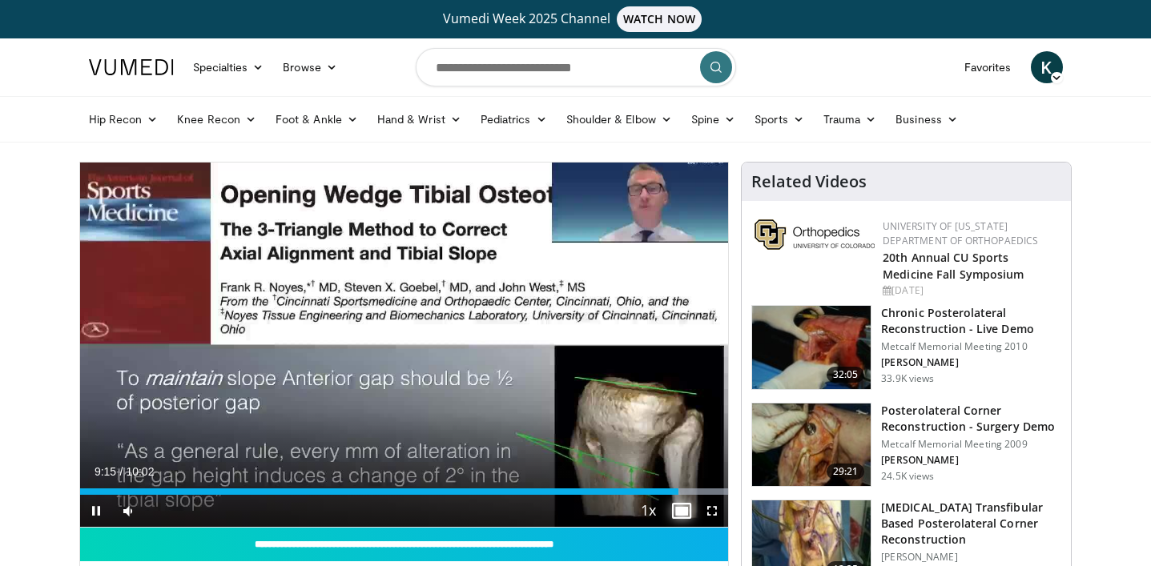
click at [685, 504] on span "Video Player" at bounding box center [680, 511] width 32 height 32
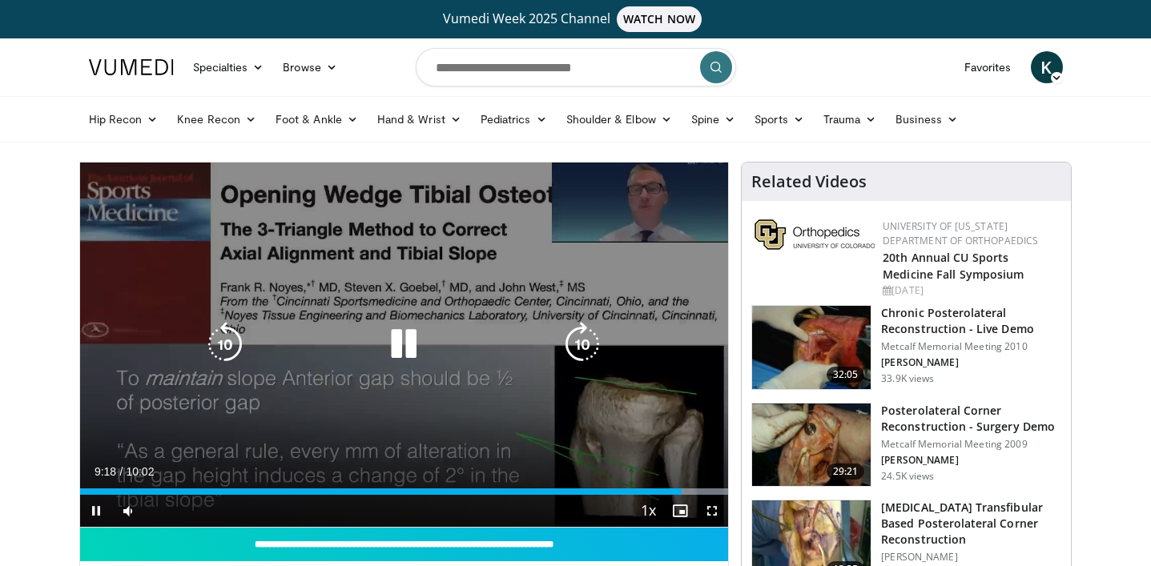
click at [403, 340] on icon "Video Player" at bounding box center [403, 344] width 45 height 45
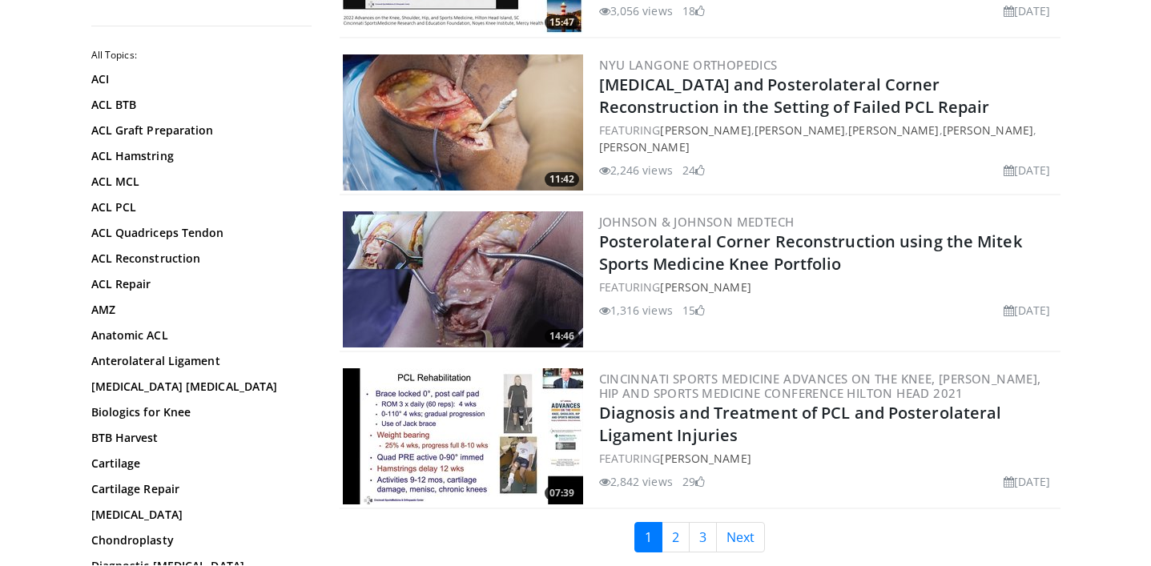
scroll to position [3775, 0]
